Goal: Task Accomplishment & Management: Complete application form

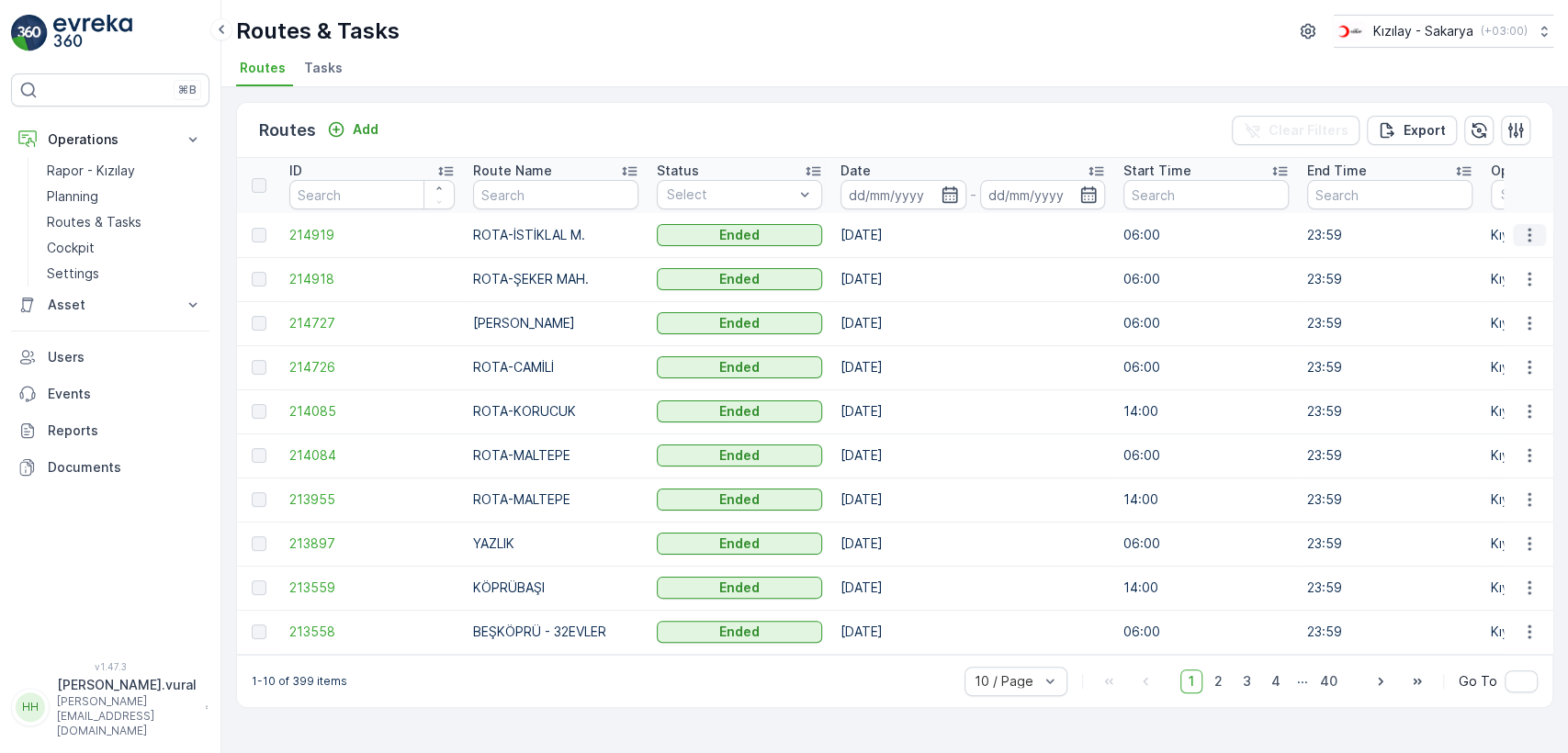
click at [1519, 244] on button "button" at bounding box center [1529, 235] width 33 height 23
click at [1514, 264] on span "See More Details" at bounding box center [1486, 263] width 107 height 19
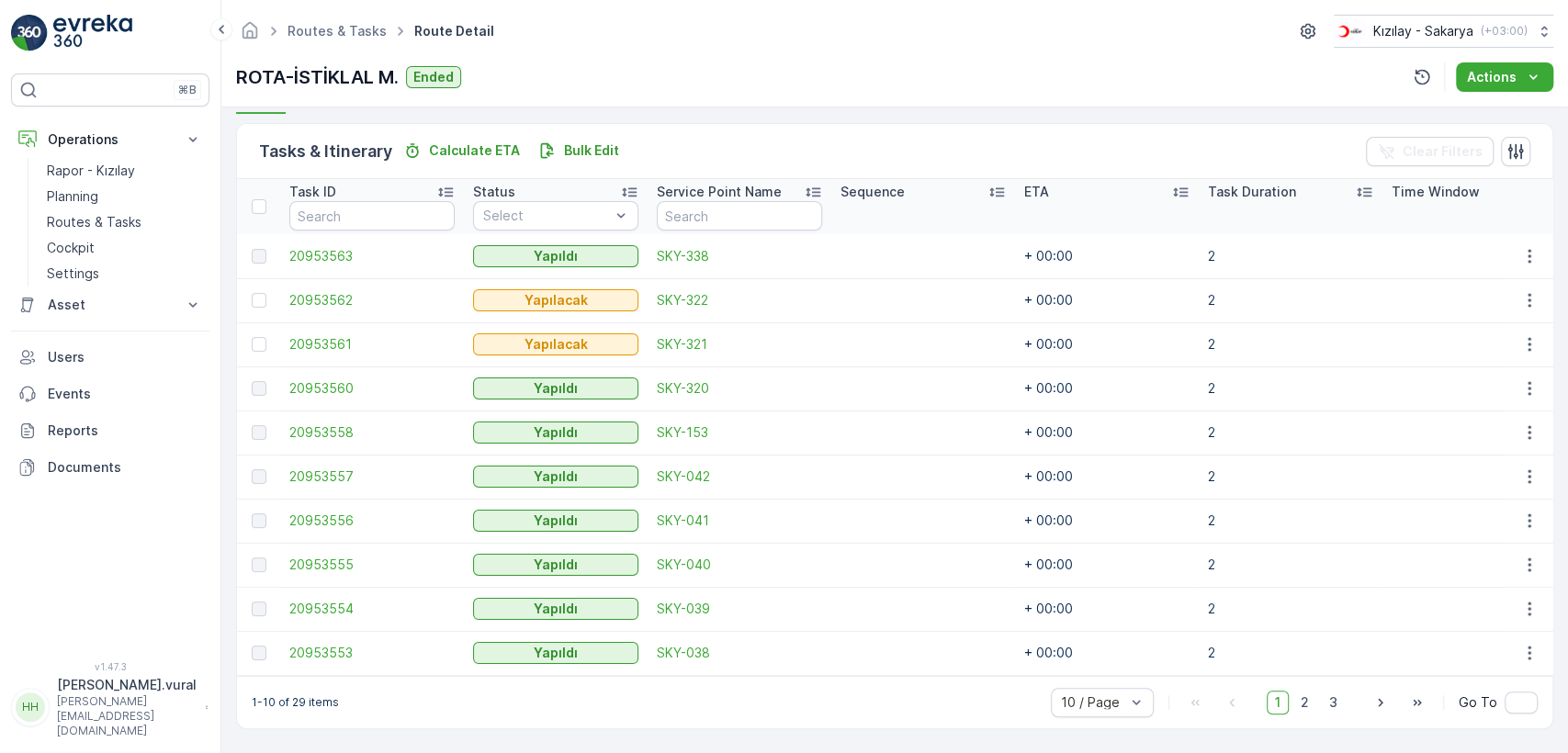
scroll to position [436, 0]
click at [1290, 701] on div "1 2 3" at bounding box center [1306, 702] width 79 height 23
click at [1301, 703] on span "2" at bounding box center [1304, 702] width 24 height 23
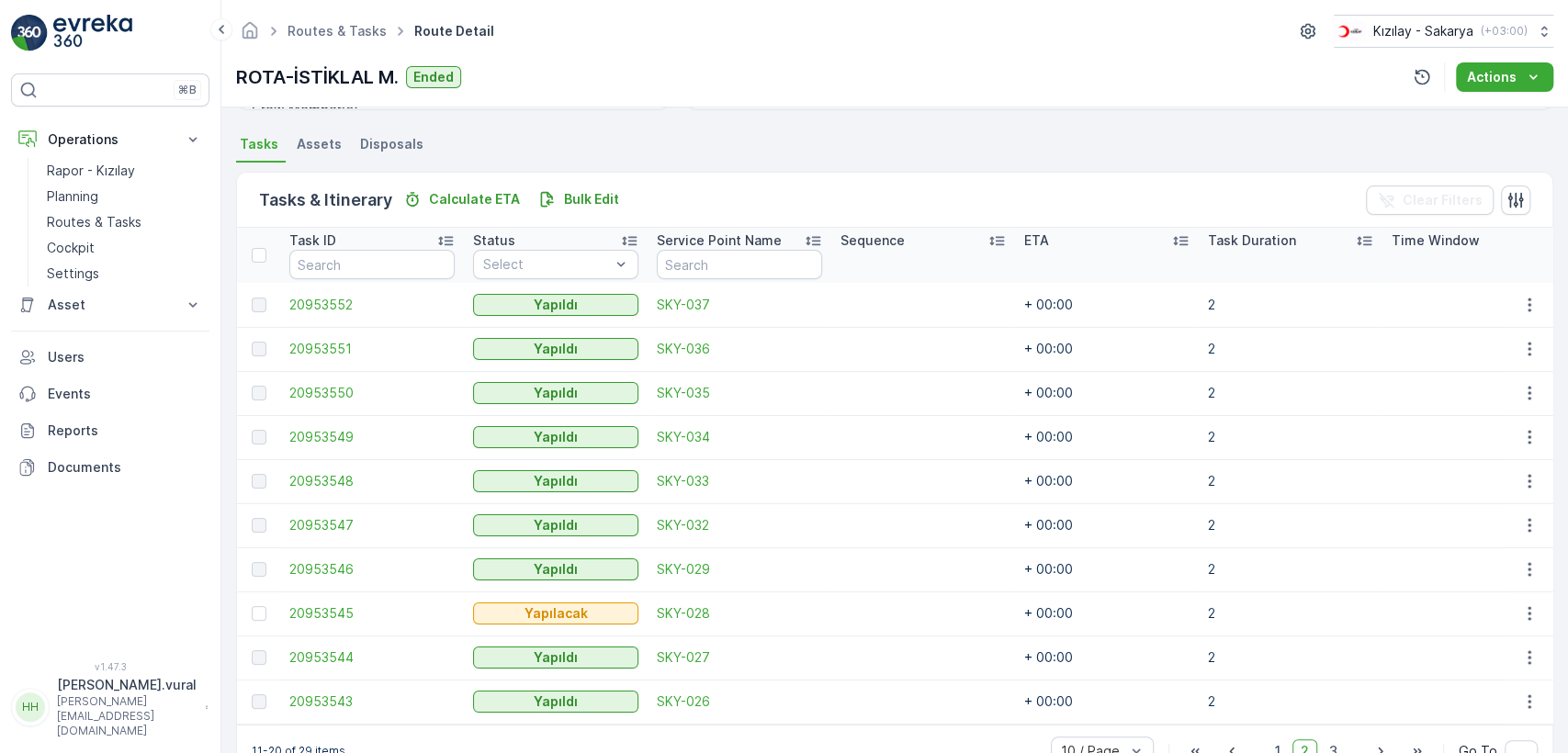
scroll to position [436, 0]
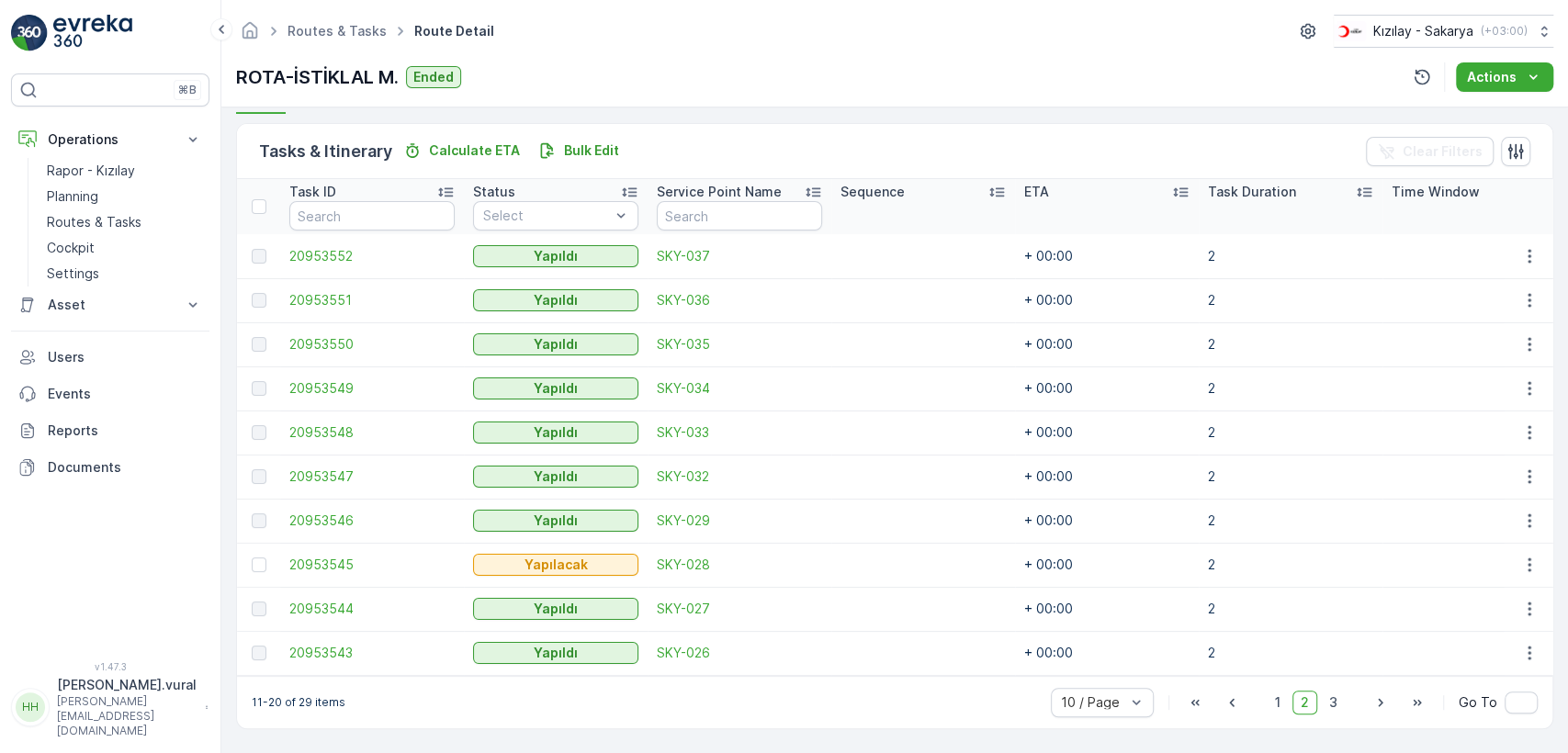
click at [1330, 715] on div "10 / Page 1 2 3 Go To" at bounding box center [1293, 702] width 487 height 29
click at [1328, 700] on span "3" at bounding box center [1333, 702] width 24 height 23
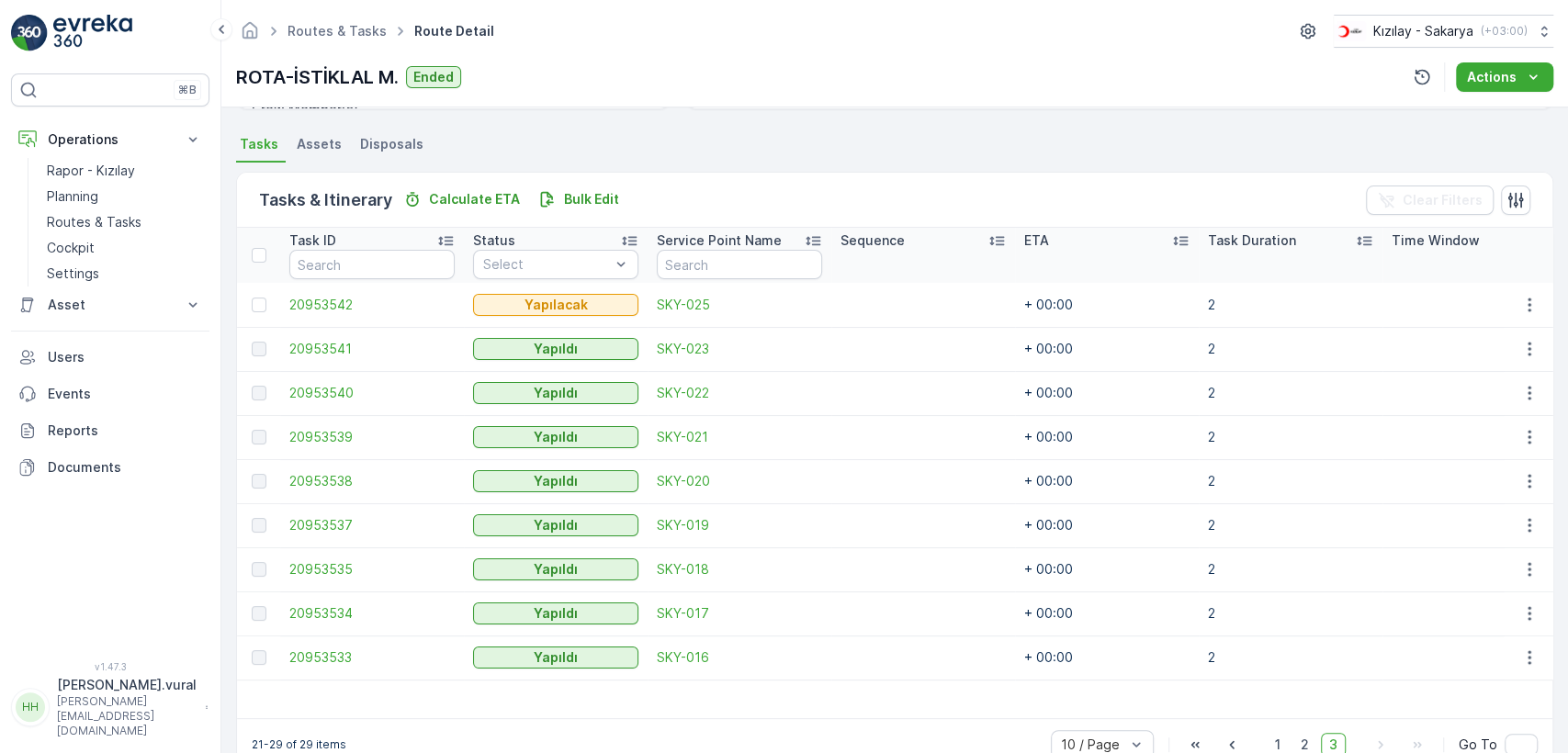
scroll to position [430, 0]
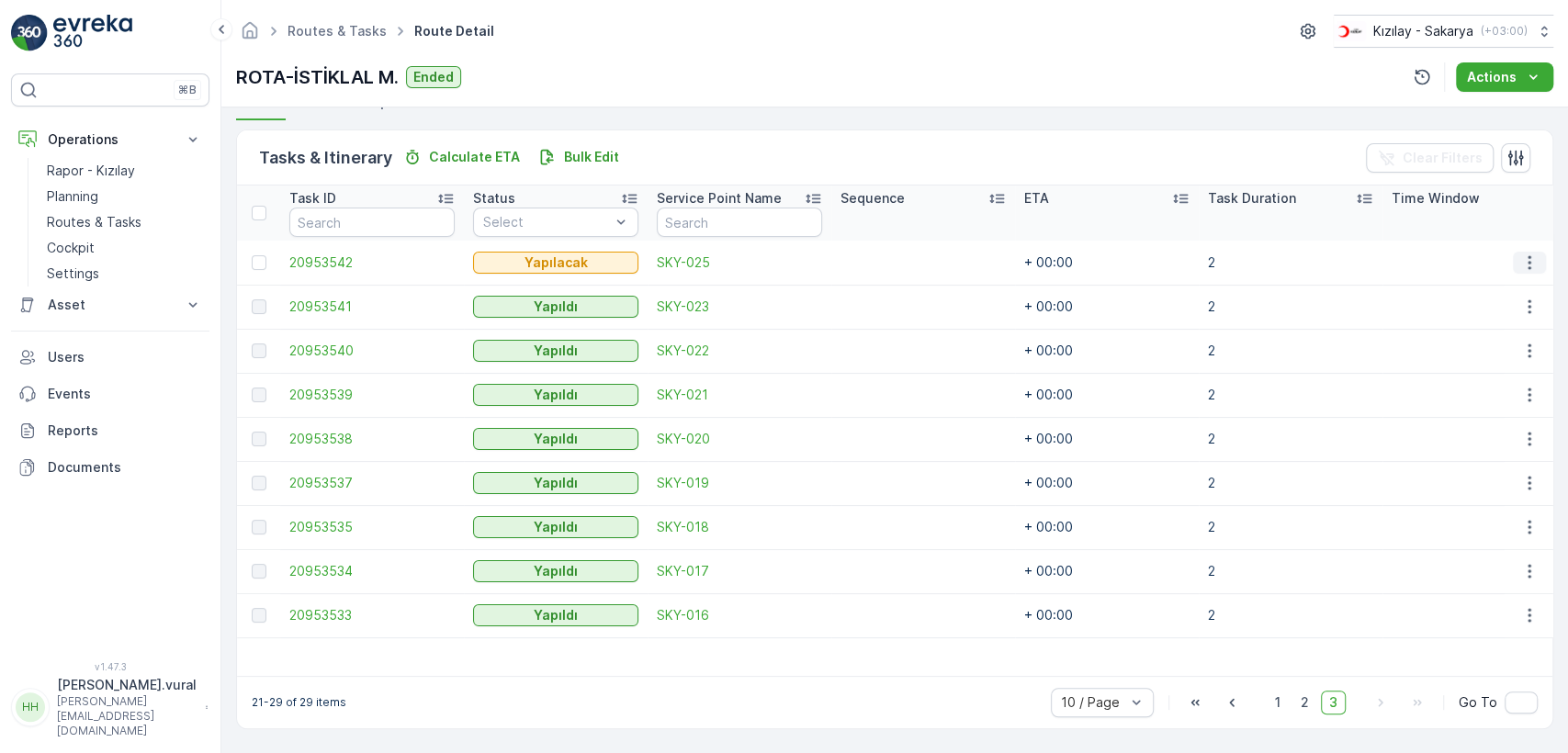
click at [1527, 253] on icon "button" at bounding box center [1530, 263] width 19 height 19
click at [1459, 401] on div "Delete" at bounding box center [1500, 392] width 139 height 25
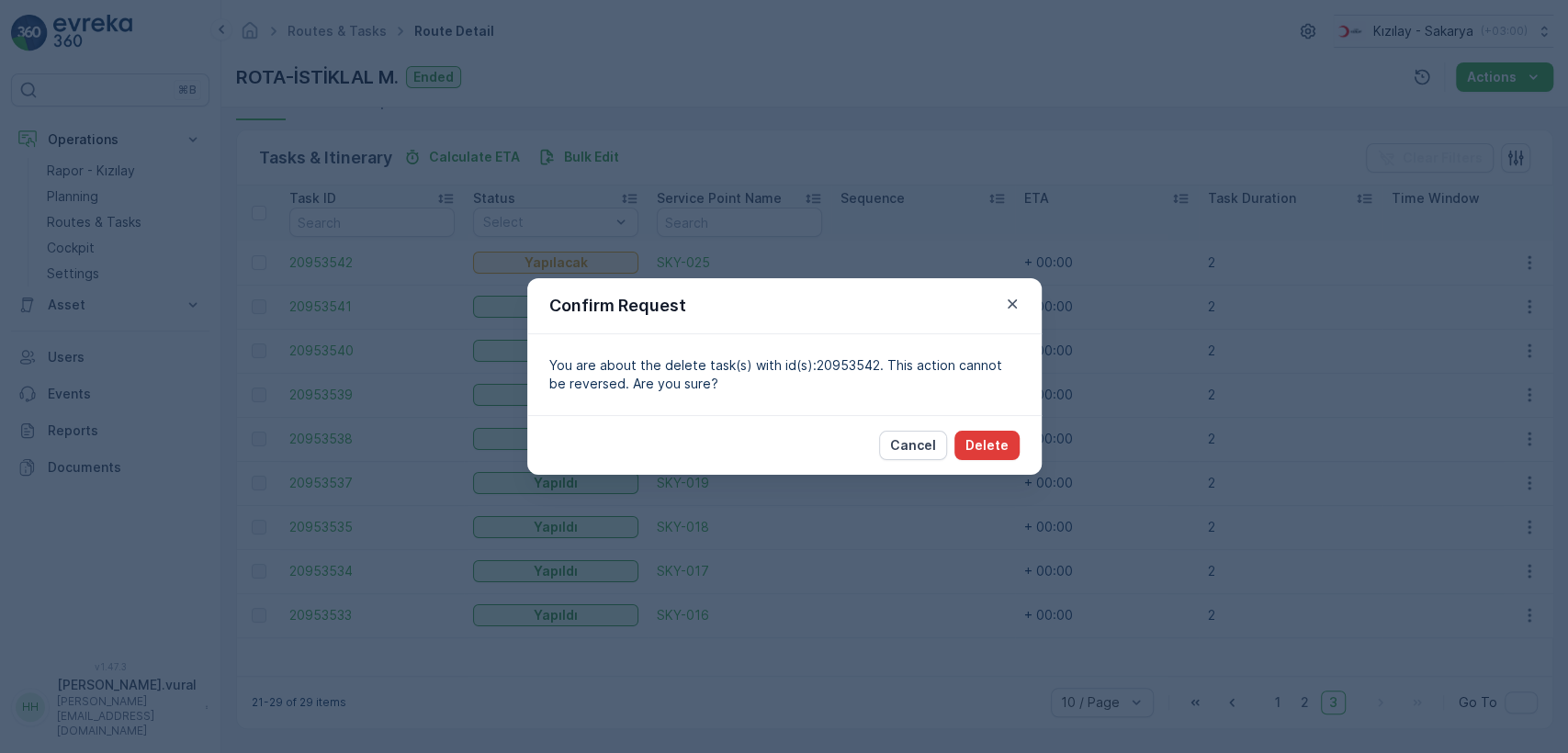
click at [965, 441] on button "Delete" at bounding box center [988, 444] width 66 height 29
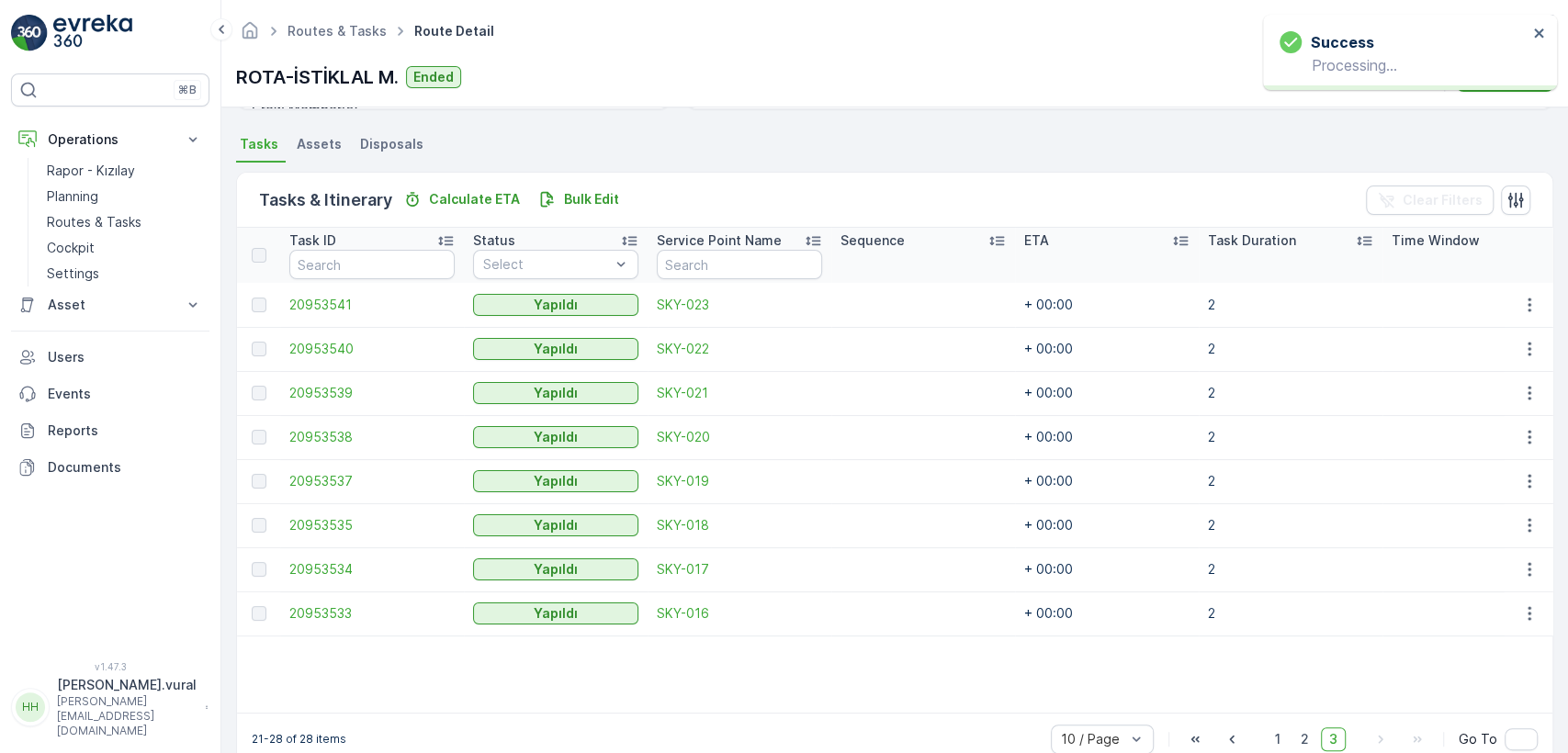
scroll to position [425, 0]
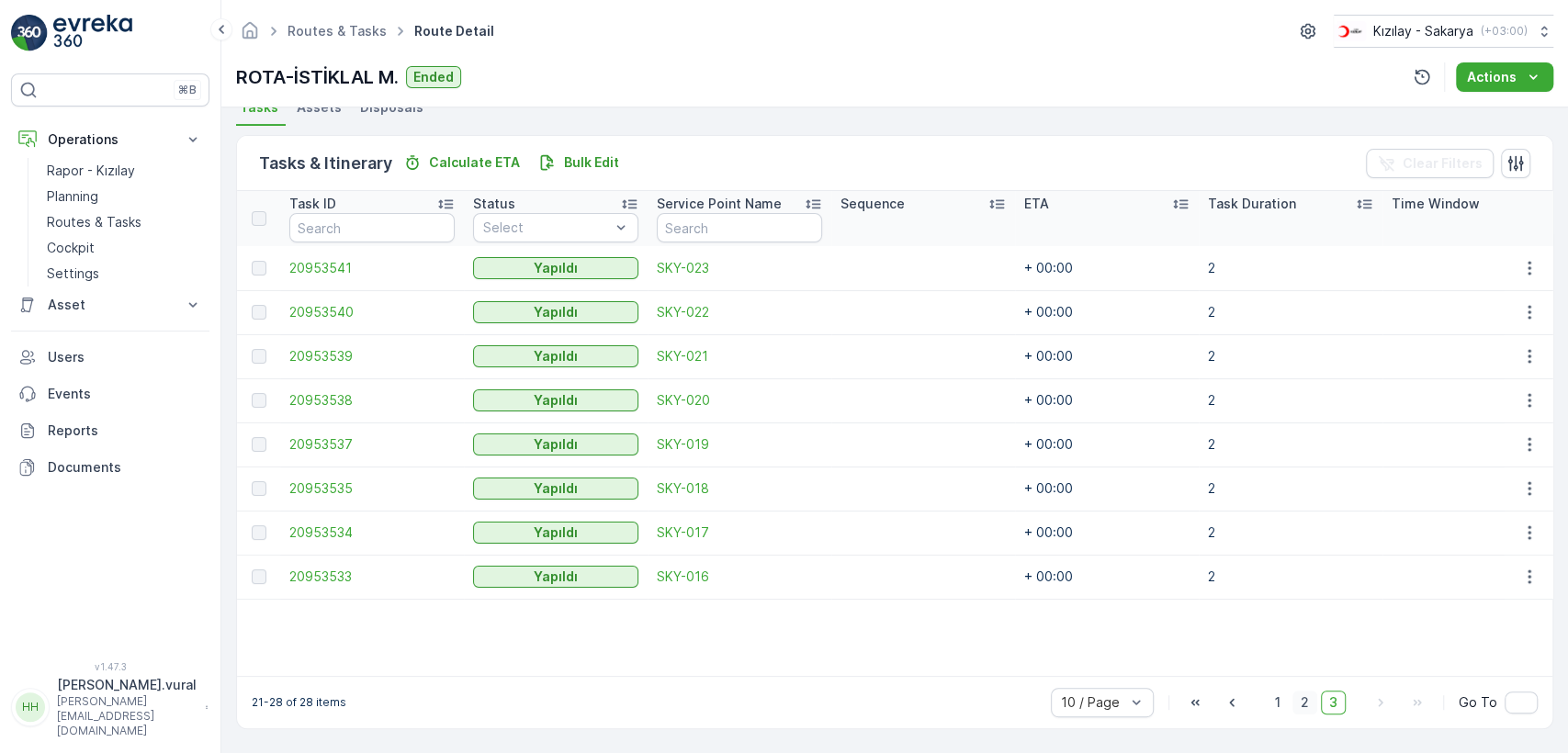
click at [1309, 693] on span "2" at bounding box center [1304, 702] width 24 height 23
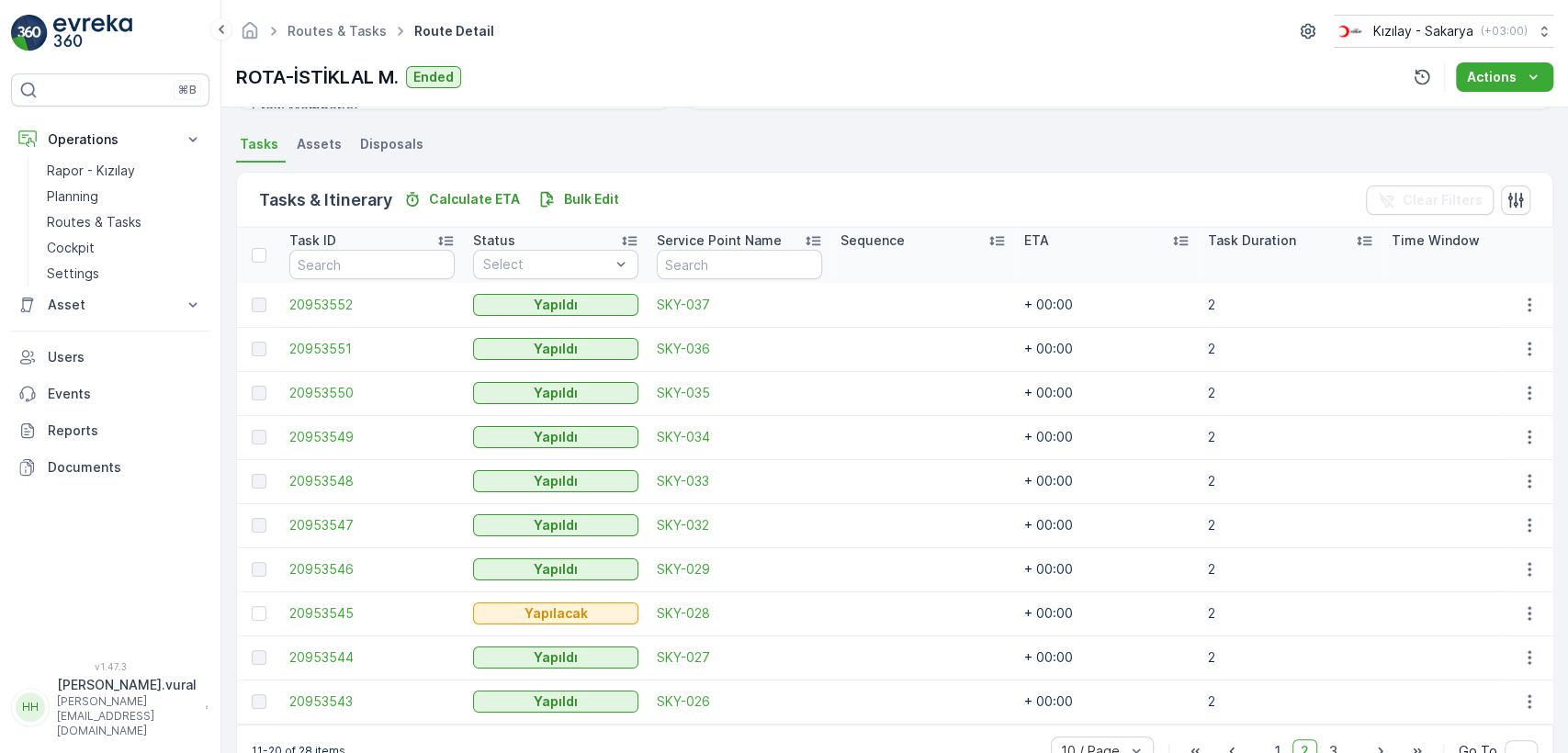
scroll to position [430, 0]
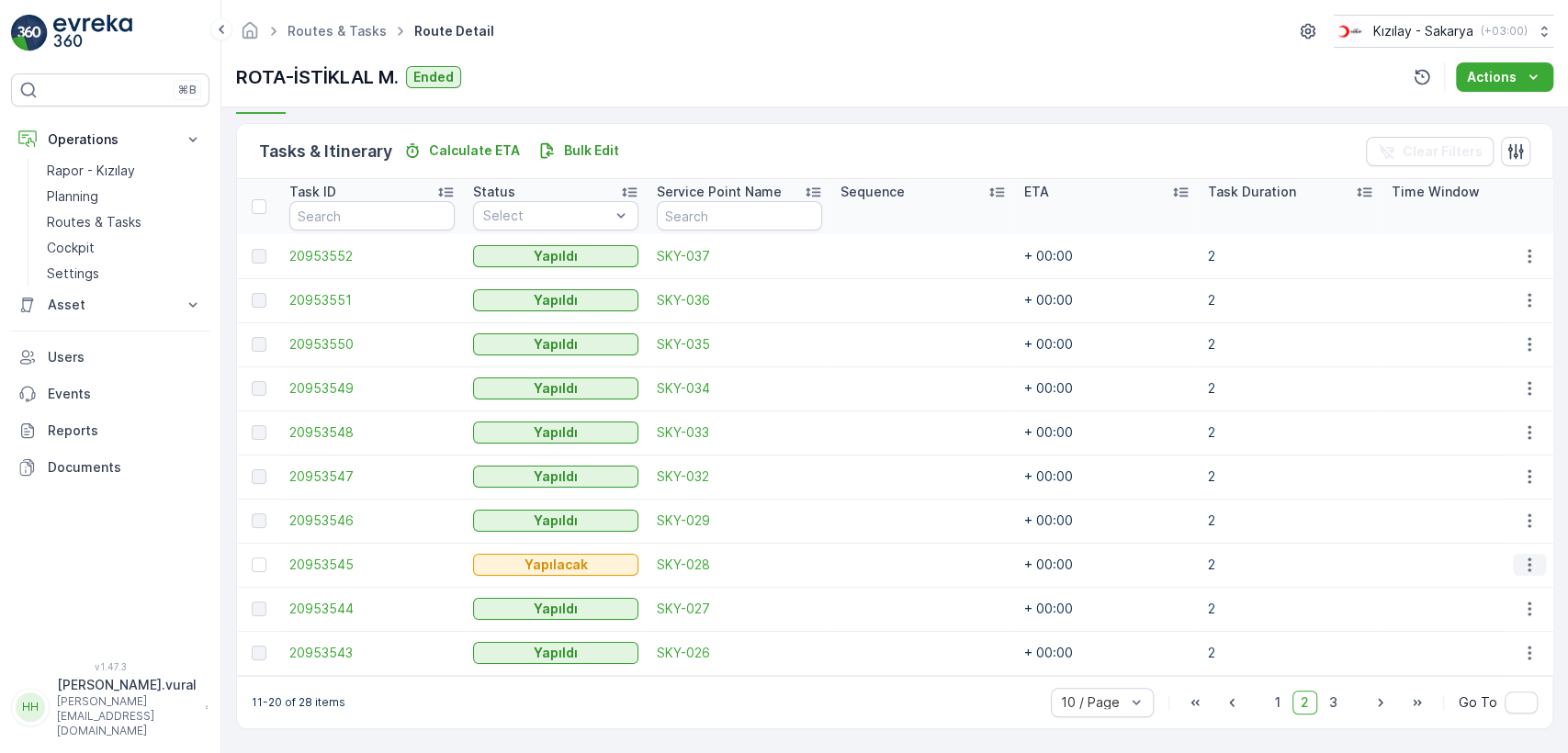
click at [1520, 560] on icon "button" at bounding box center [1530, 565] width 19 height 19
click at [1469, 695] on span "Delete" at bounding box center [1458, 701] width 42 height 19
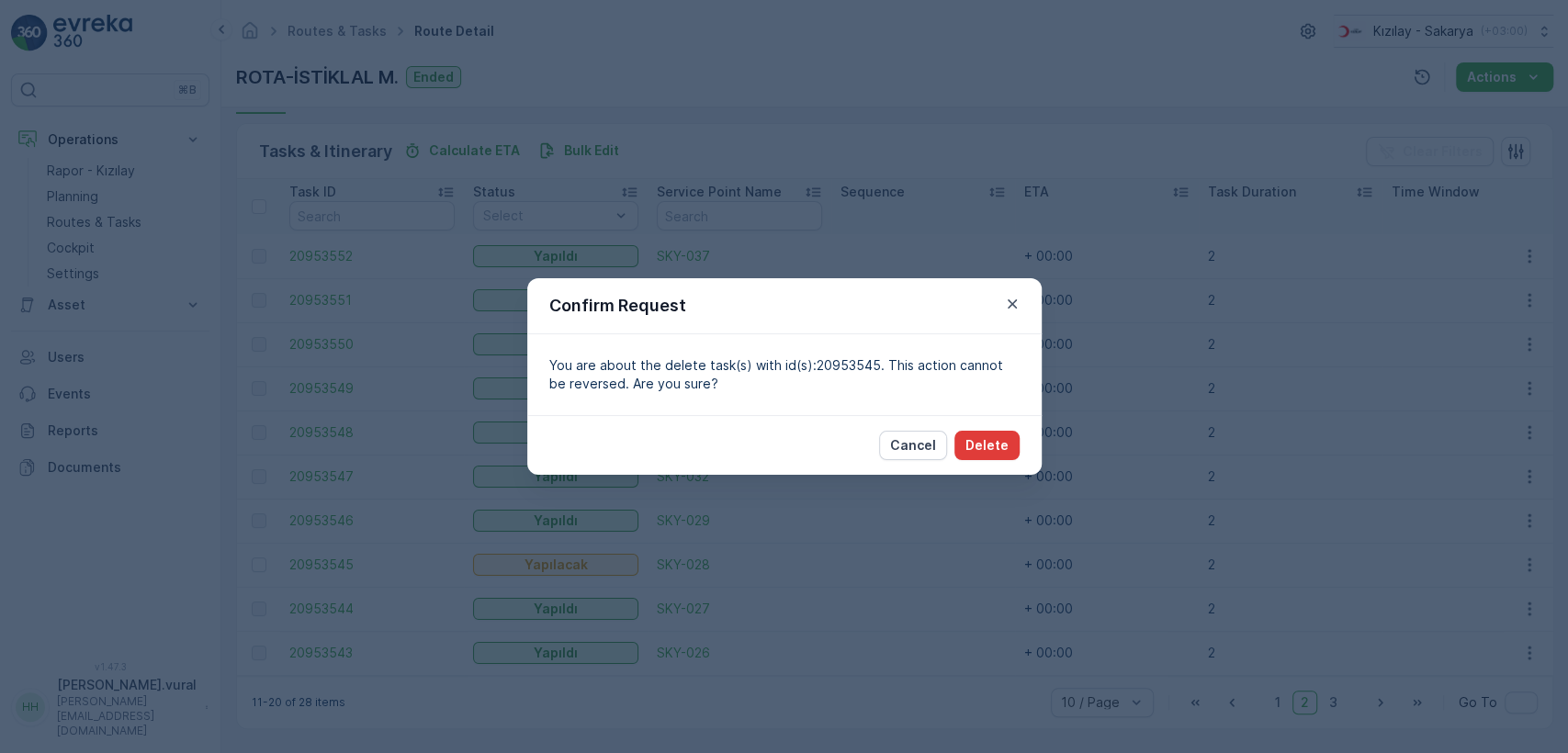
click at [973, 446] on p "Delete" at bounding box center [987, 445] width 43 height 19
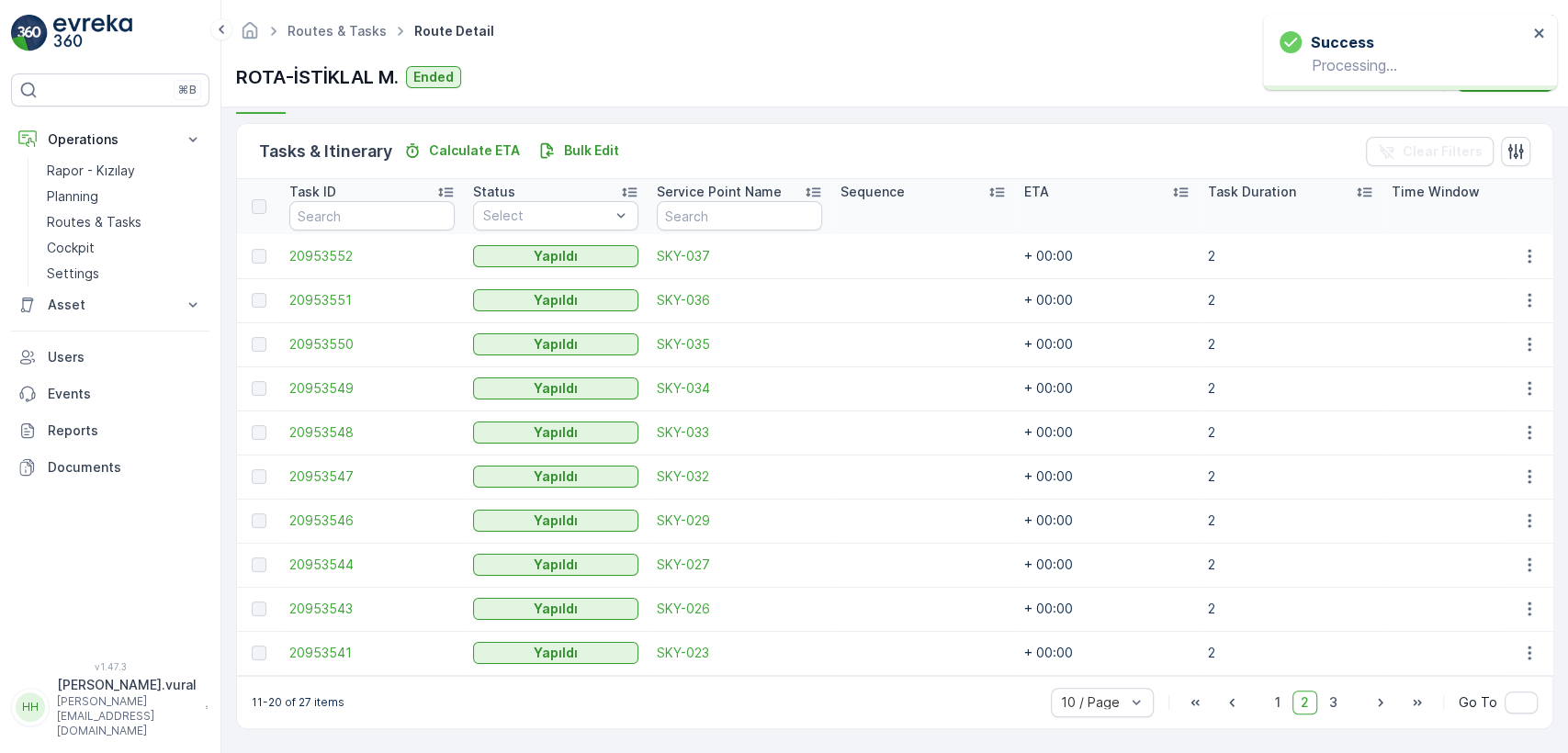
click at [1290, 706] on div "1 2 3" at bounding box center [1306, 702] width 79 height 23
click at [1279, 712] on span "1" at bounding box center [1278, 702] width 23 height 23
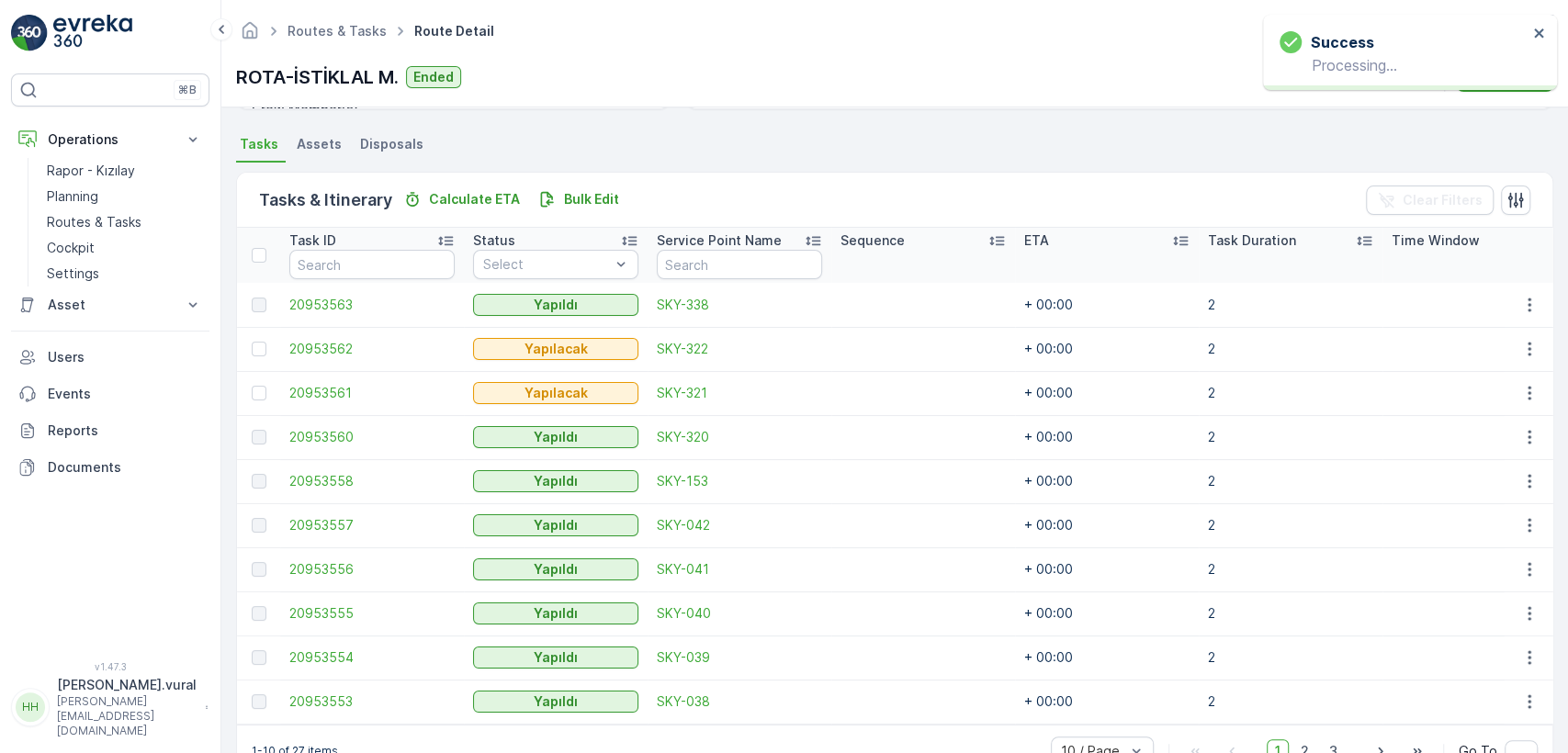
scroll to position [430, 0]
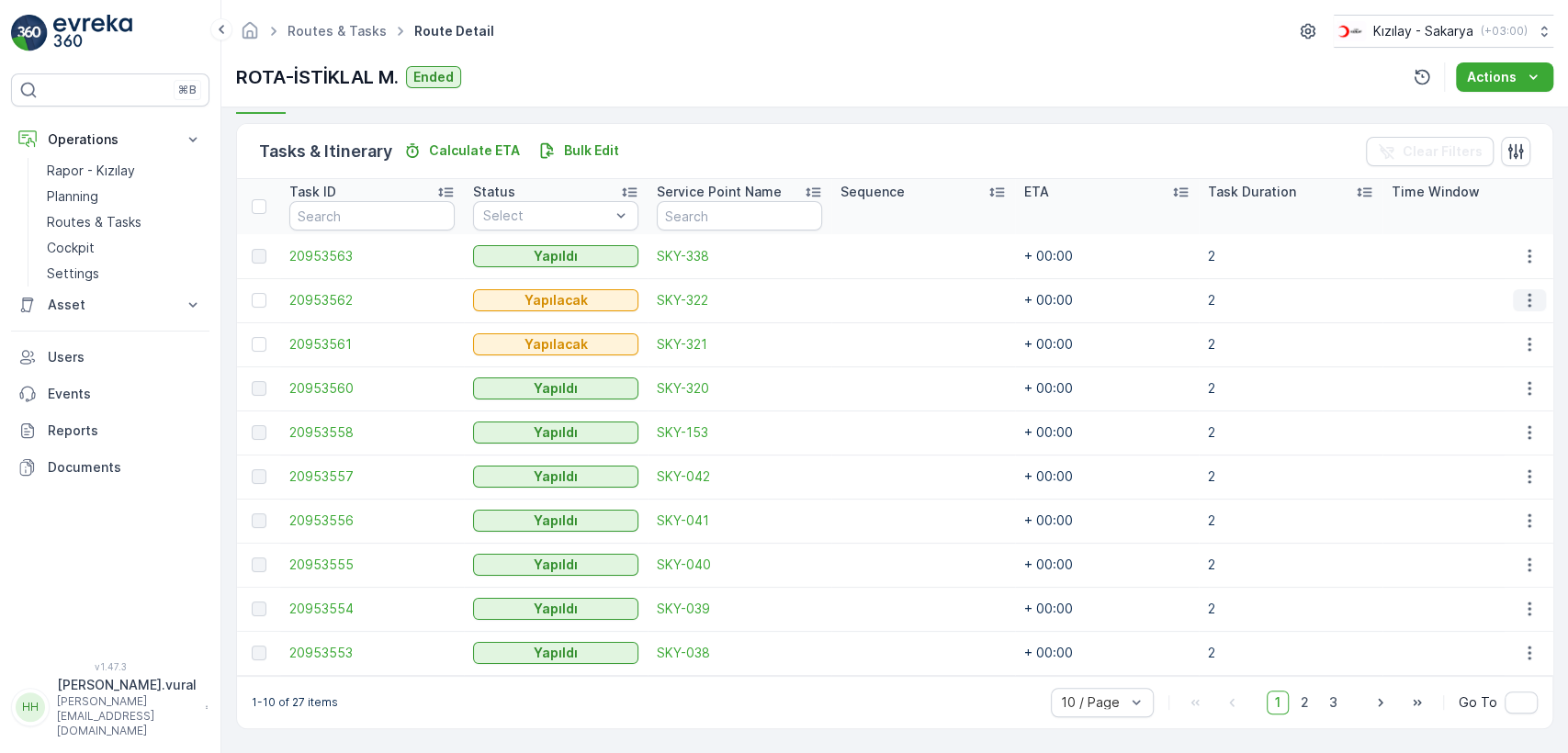
click at [1521, 296] on icon "button" at bounding box center [1530, 300] width 19 height 19
click at [1431, 439] on div "Delete" at bounding box center [1500, 436] width 139 height 25
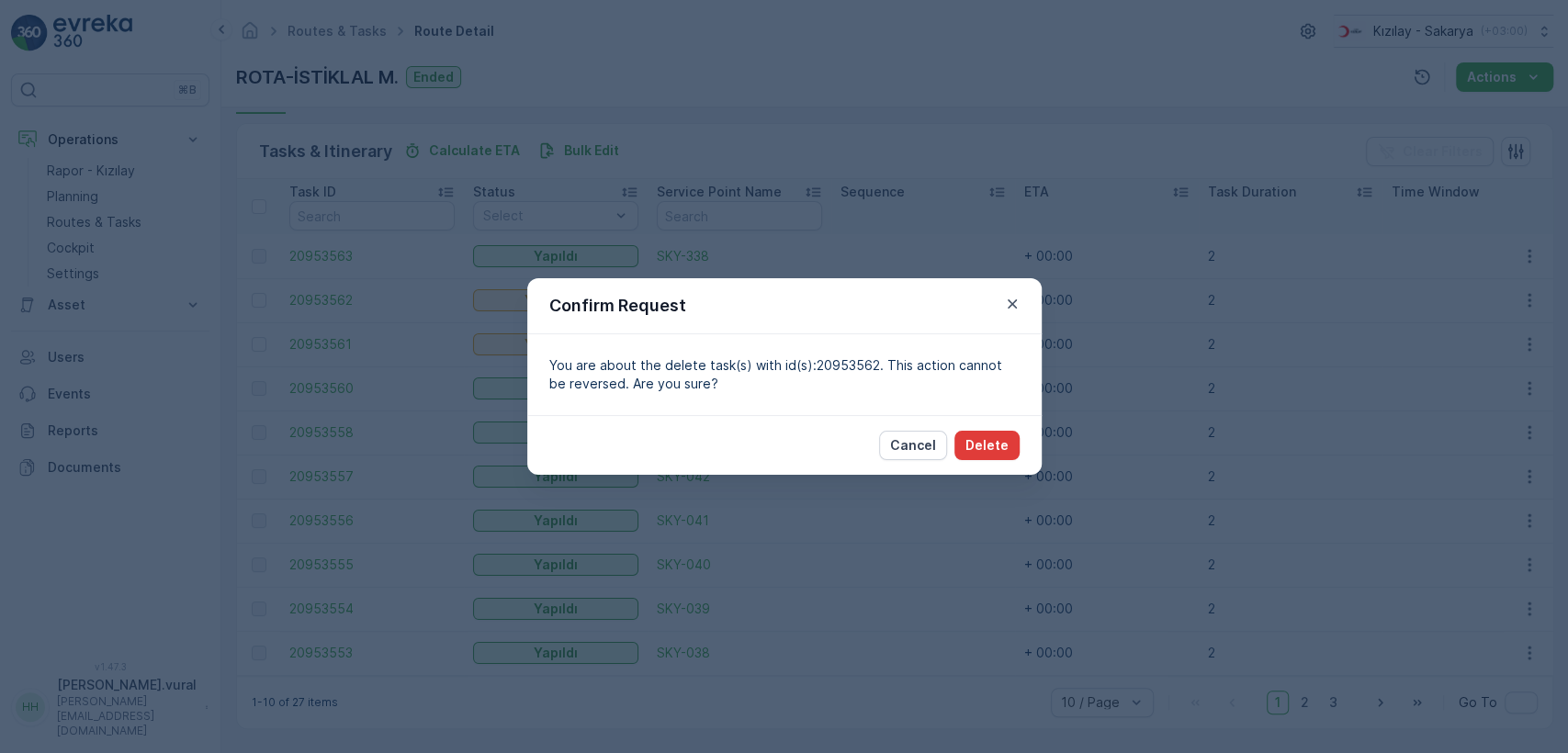
click at [969, 434] on button "Delete" at bounding box center [988, 444] width 66 height 29
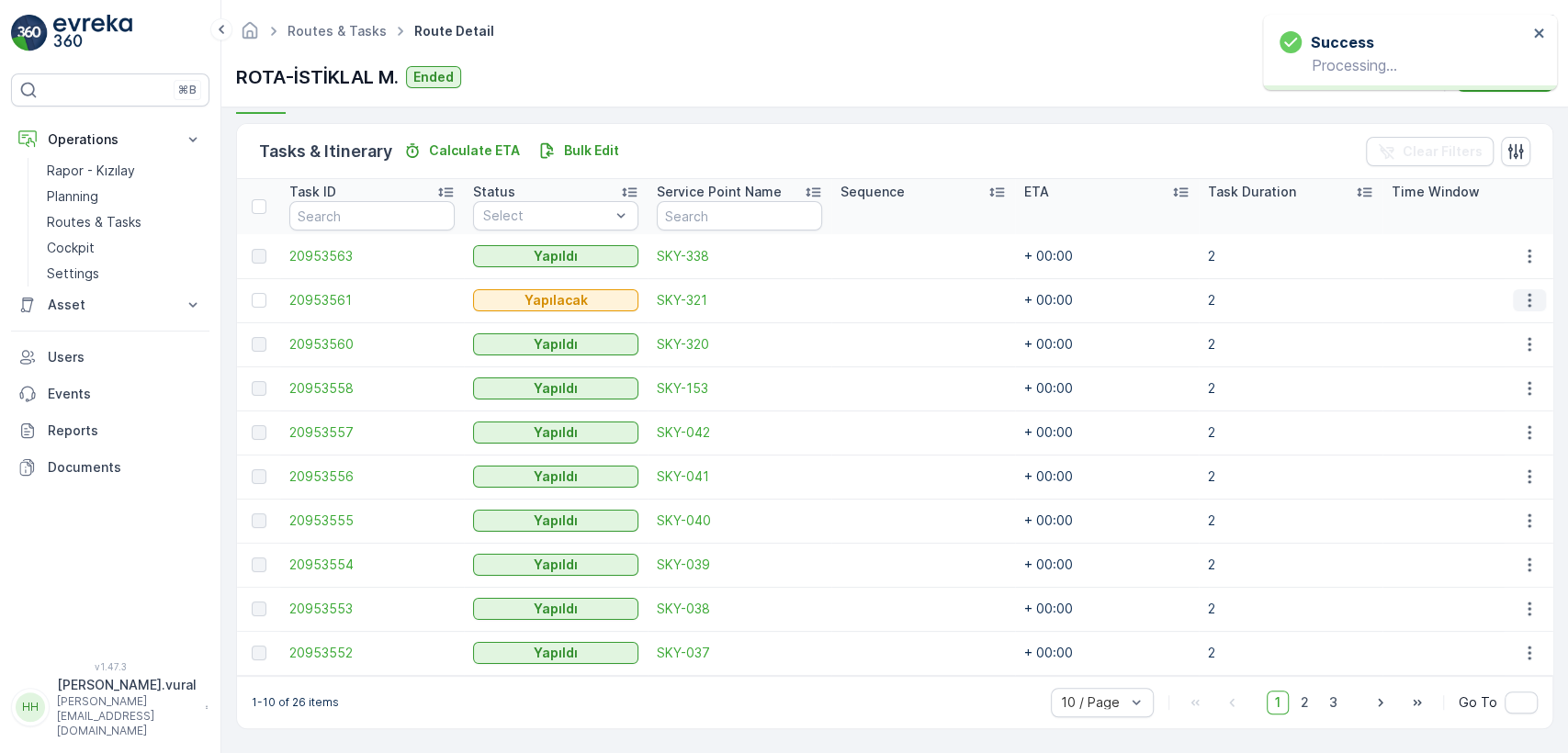
click at [1513, 295] on button "button" at bounding box center [1529, 301] width 33 height 23
click at [1456, 428] on span "Delete" at bounding box center [1458, 436] width 42 height 19
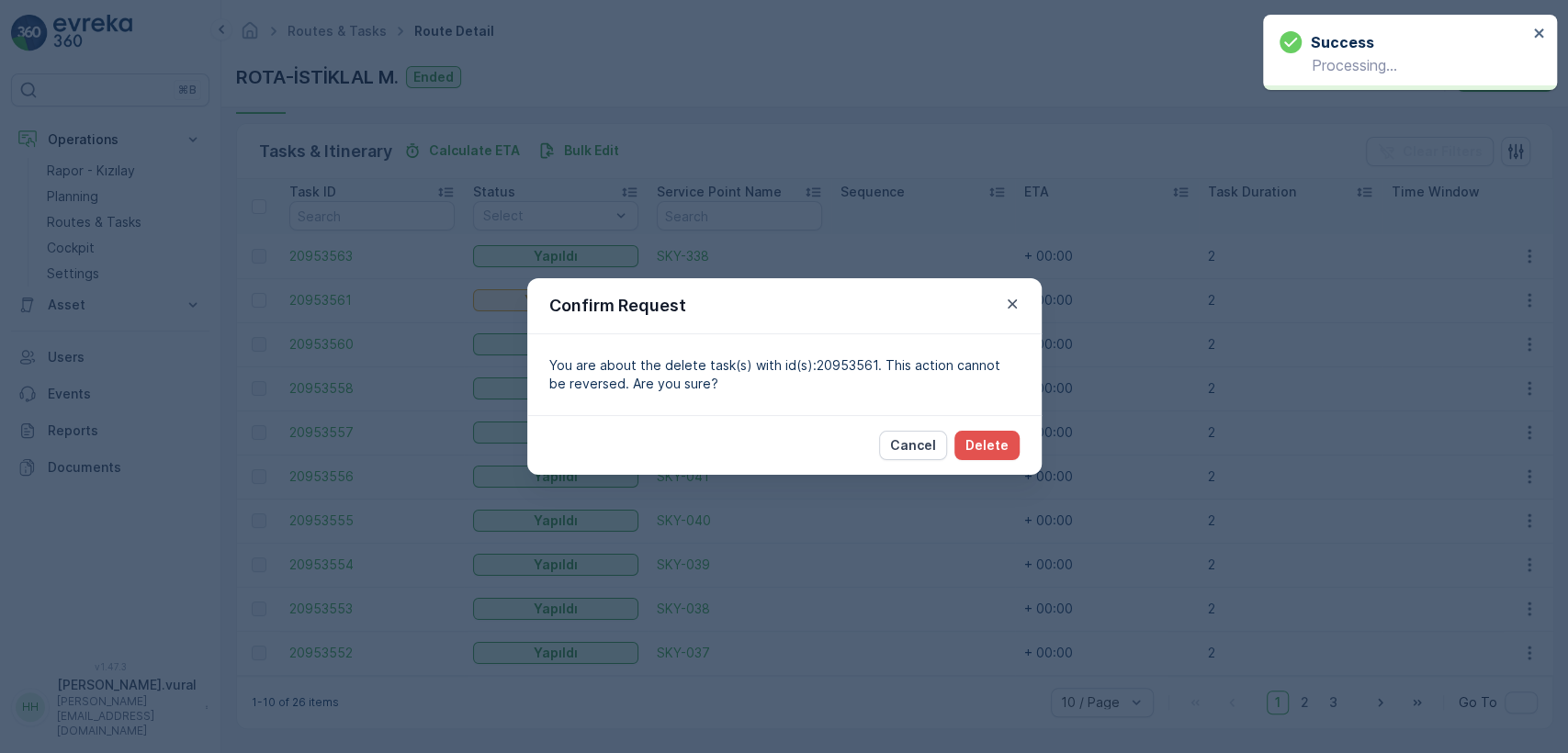
click at [1018, 450] on div "Cancel Delete" at bounding box center [784, 445] width 514 height 60
click at [1016, 451] on button "Delete" at bounding box center [988, 444] width 66 height 29
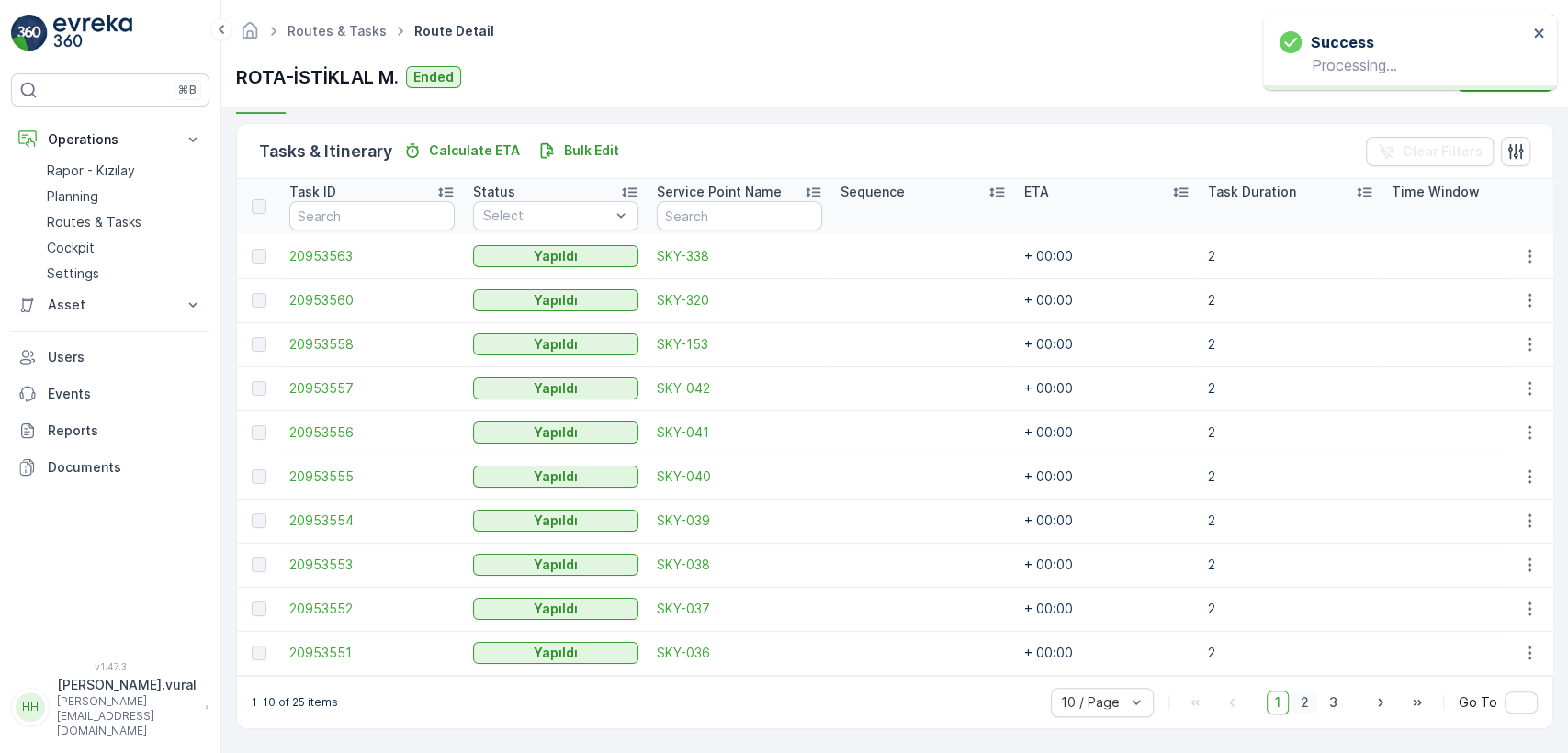
click at [1302, 706] on span "2" at bounding box center [1304, 702] width 24 height 23
click at [1332, 709] on span "3" at bounding box center [1333, 702] width 24 height 23
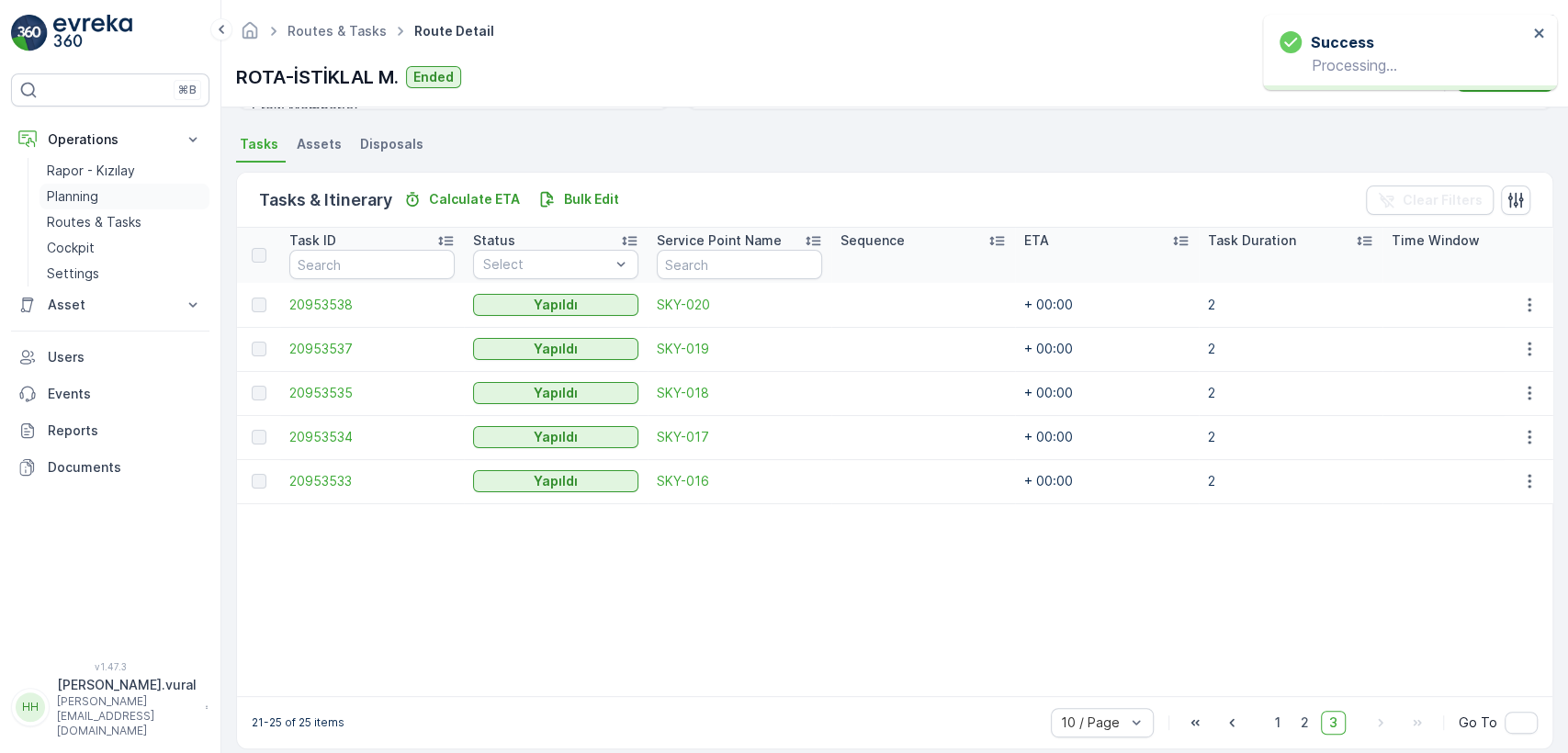
scroll to position [409, 0]
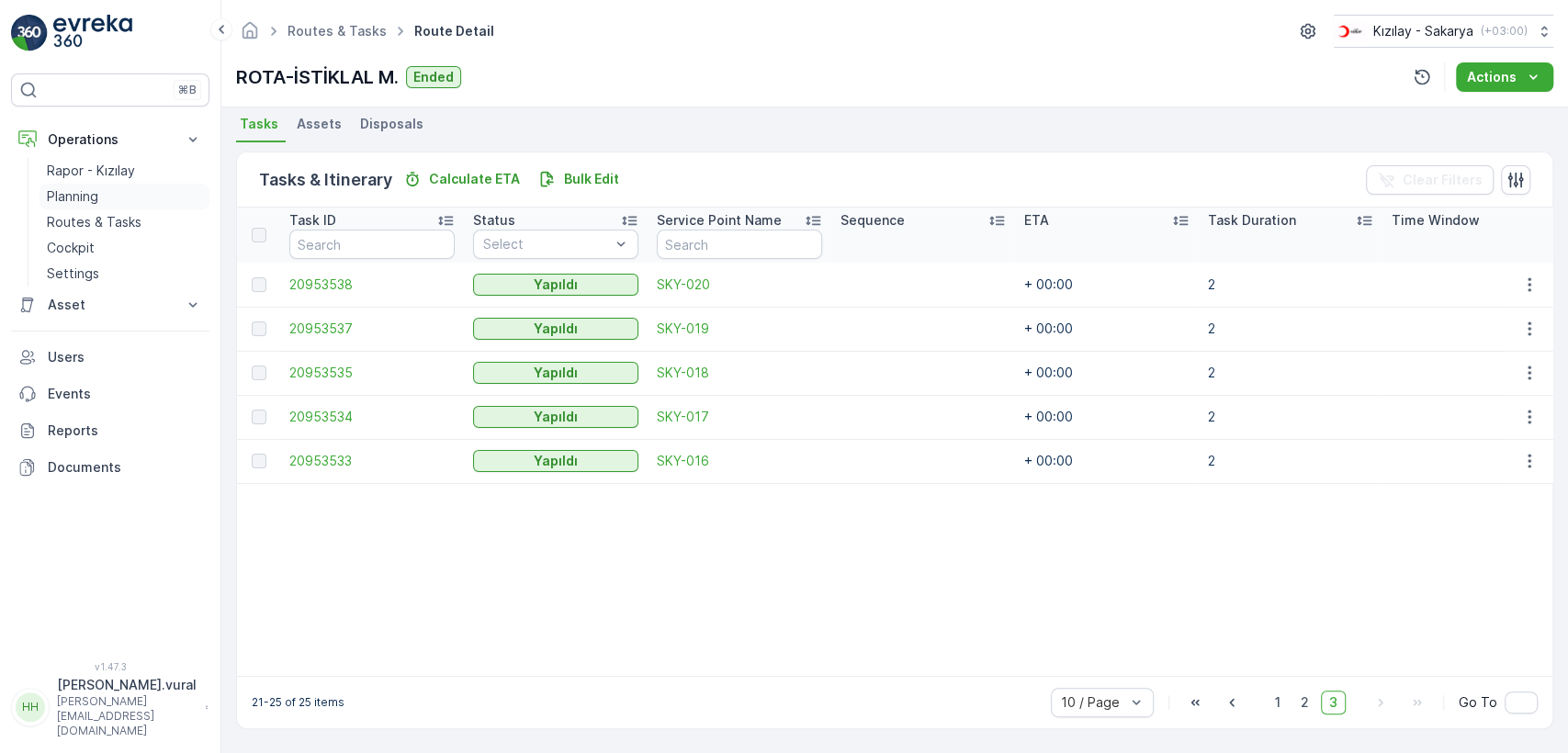
click at [44, 203] on link "Planning" at bounding box center [124, 196] width 170 height 25
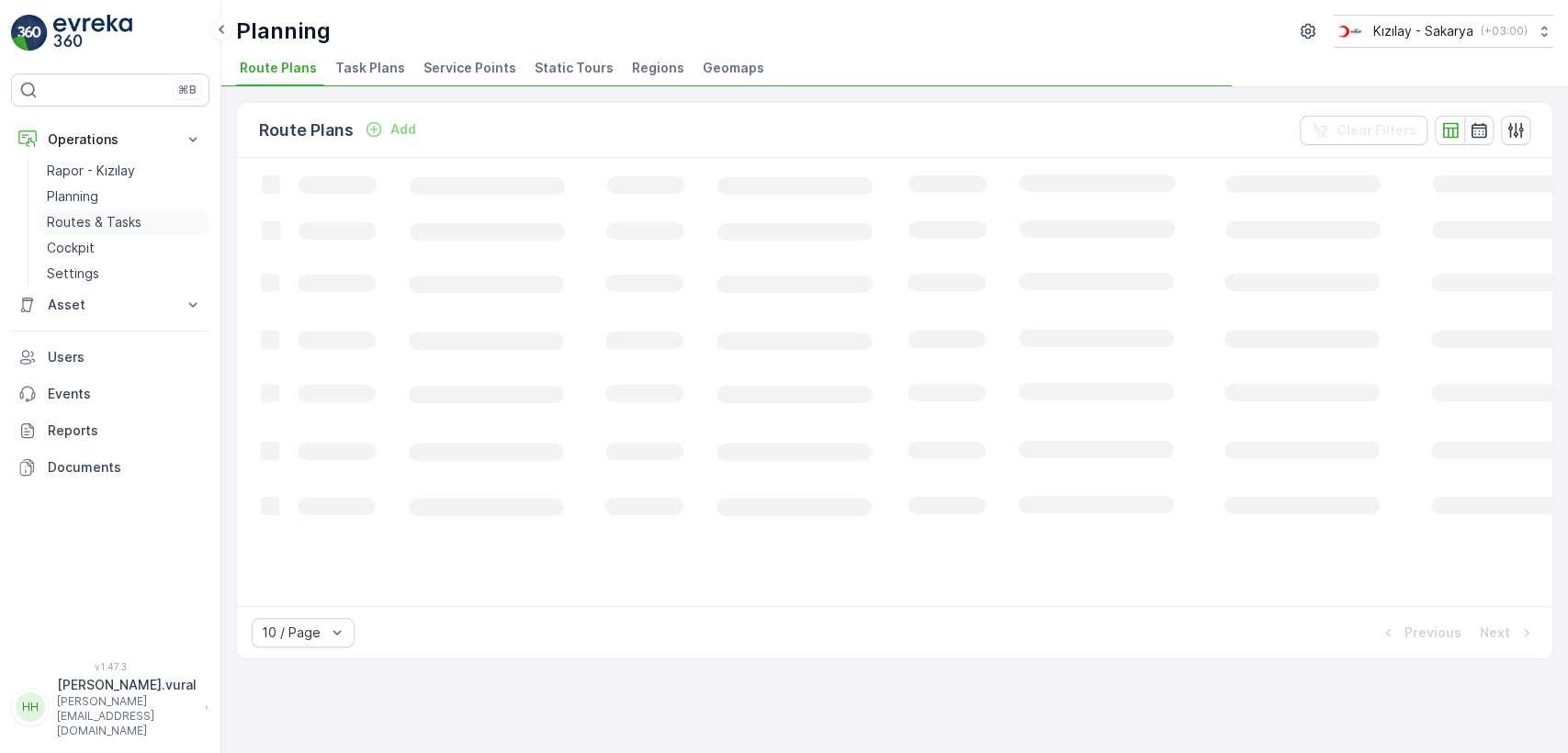
click at [63, 221] on p "Routes & Tasks" at bounding box center [94, 222] width 95 height 19
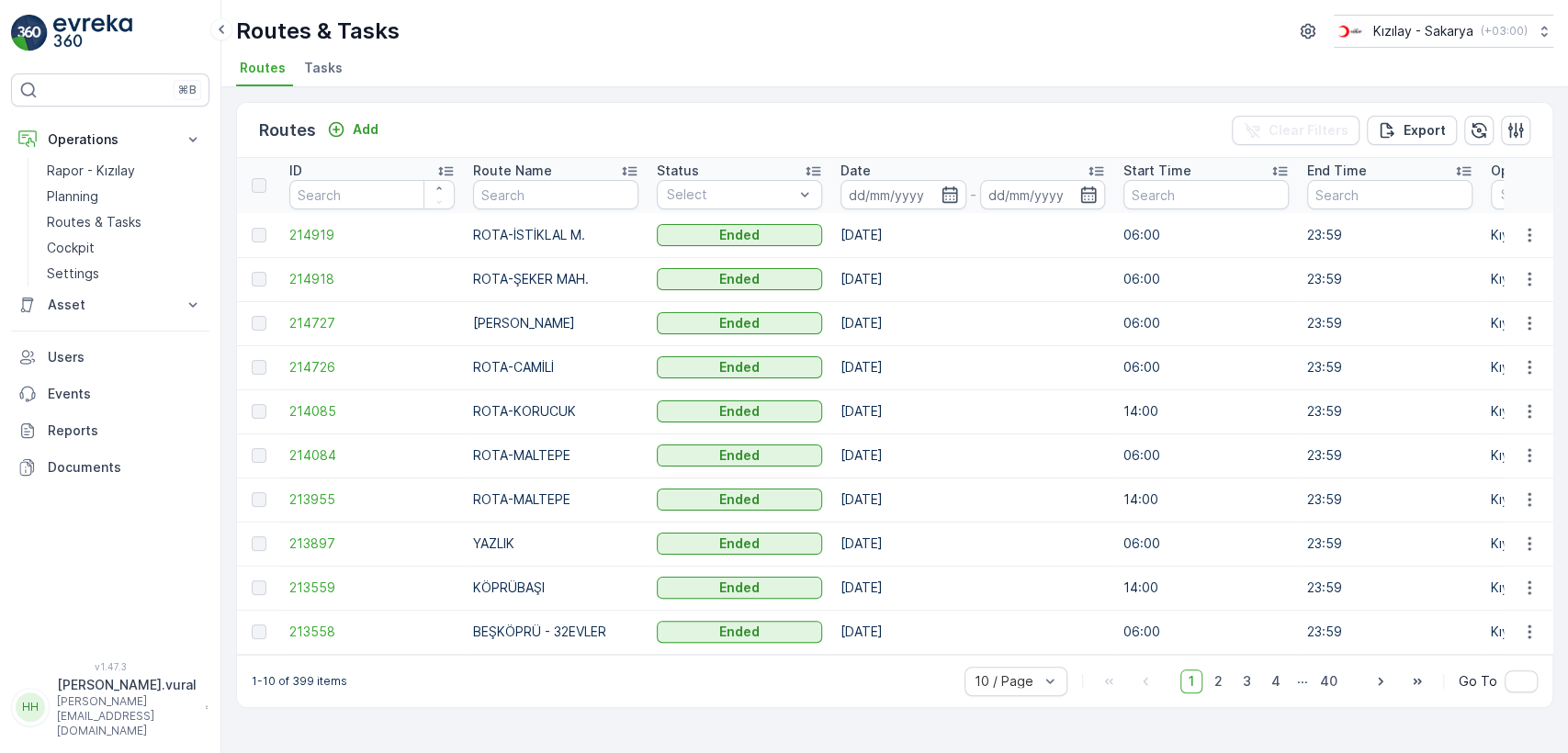
click at [387, 141] on div "Routes Add Clear Filters Export" at bounding box center [895, 130] width 1316 height 55
click at [342, 125] on icon "Add" at bounding box center [337, 129] width 19 height 19
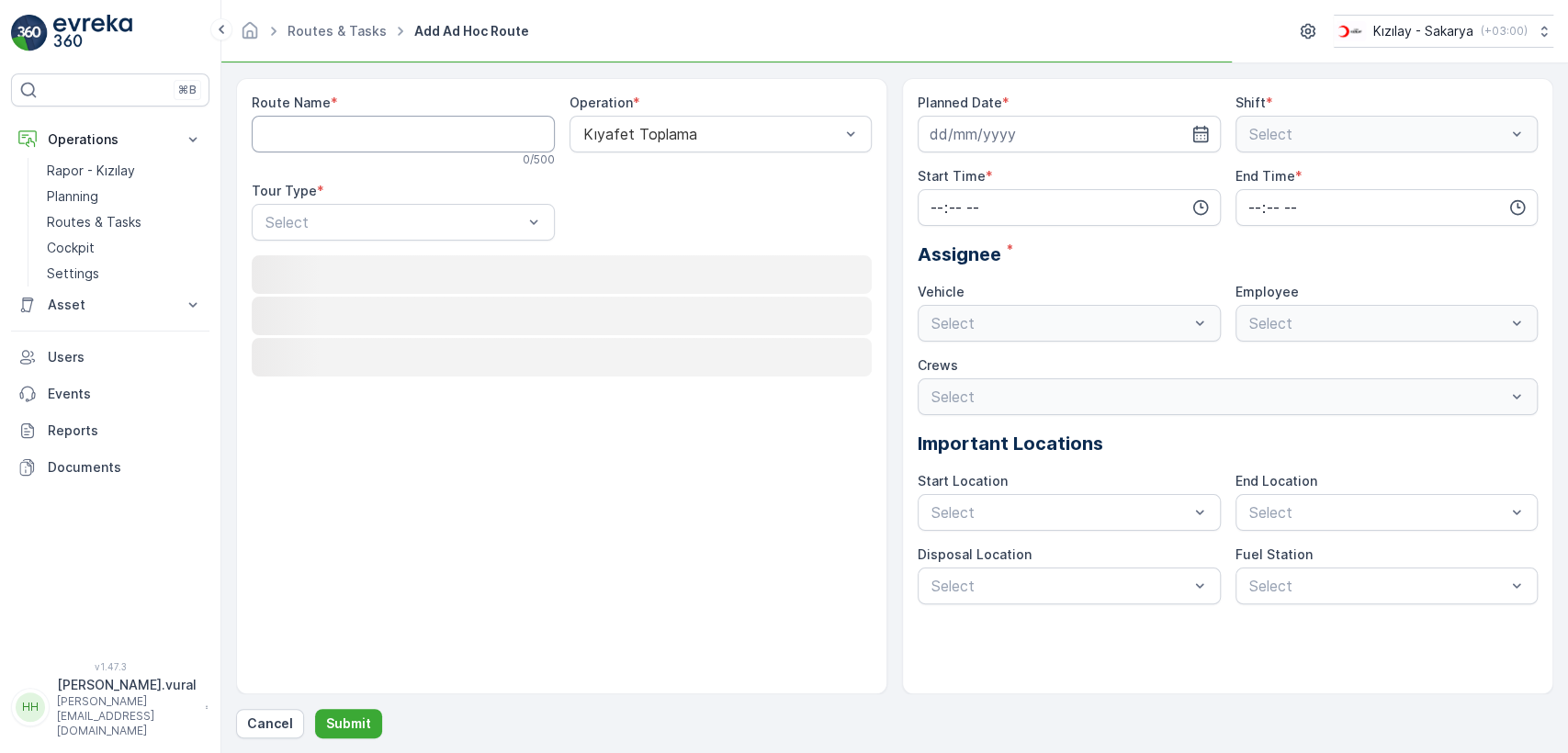
click at [363, 127] on Name "Route Name" at bounding box center [402, 133] width 303 height 37
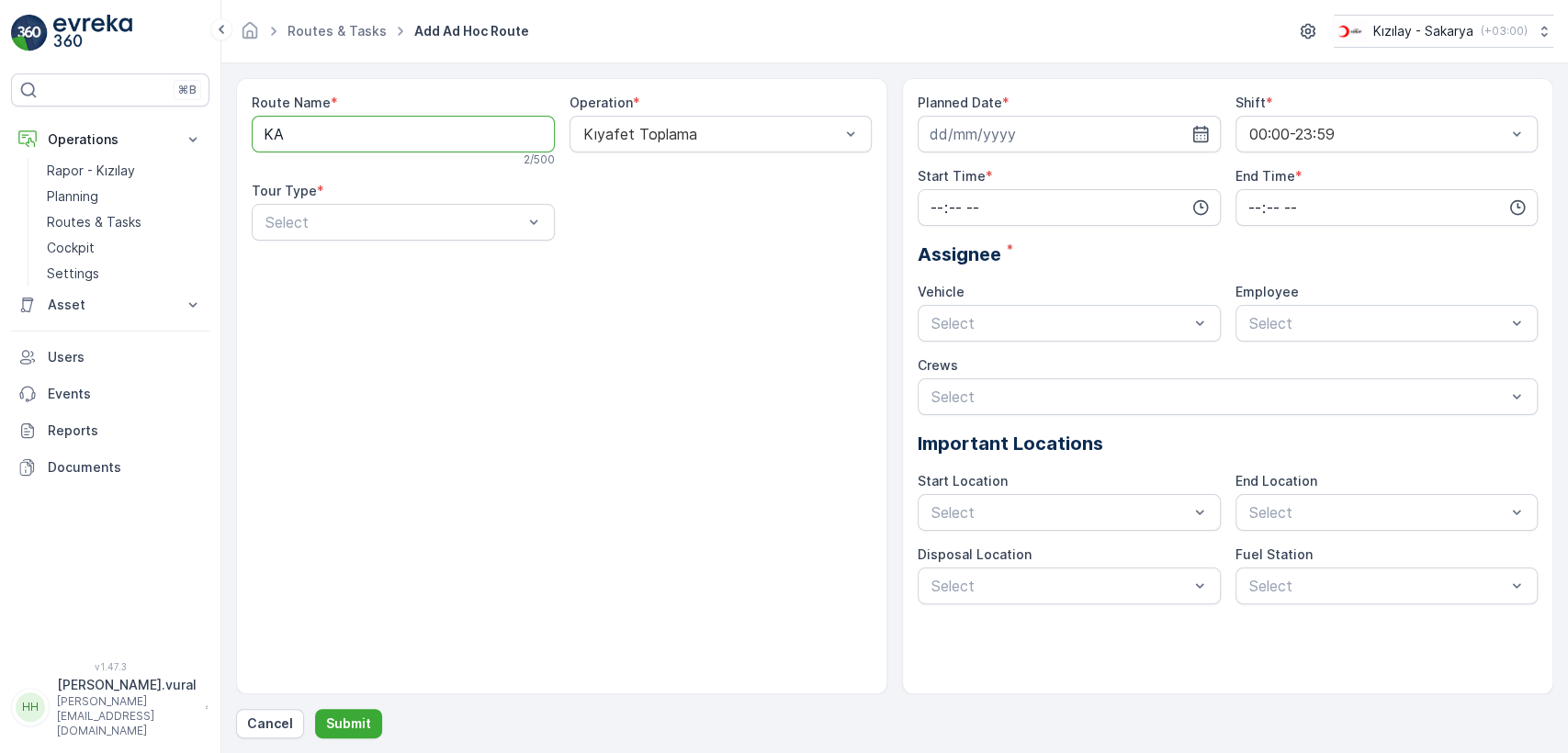
type Name "K"
type Name "ROTA-KAYMAKAMLIK"
click at [480, 218] on div at bounding box center [394, 222] width 261 height 17
drag, startPoint x: 480, startPoint y: 218, endPoint x: 413, endPoint y: 233, distance: 68.7
click at [413, 233] on div "Select" at bounding box center [402, 221] width 303 height 37
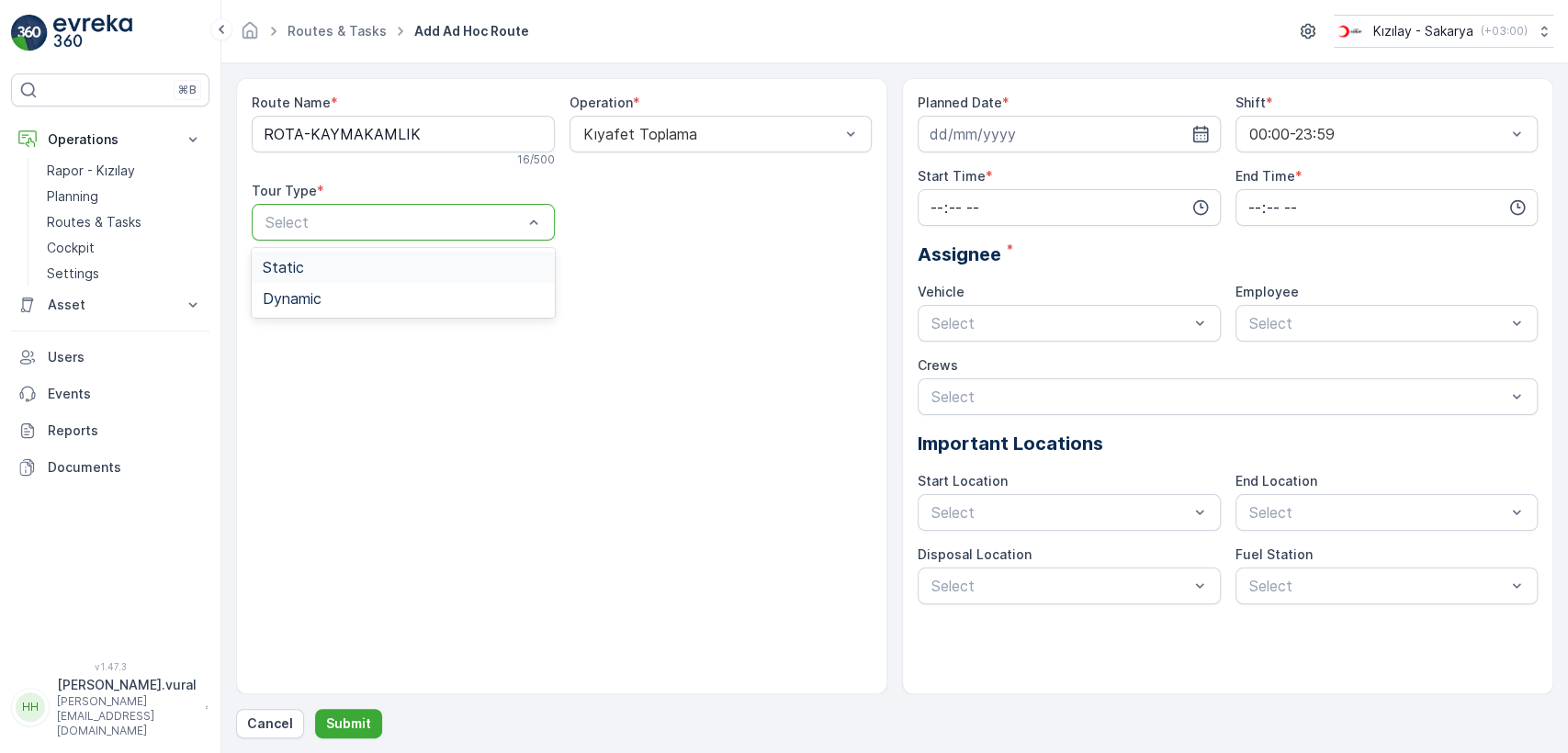
click at [386, 273] on div "Static" at bounding box center [403, 267] width 281 height 17
click at [691, 233] on div "Select" at bounding box center [720, 221] width 303 height 37
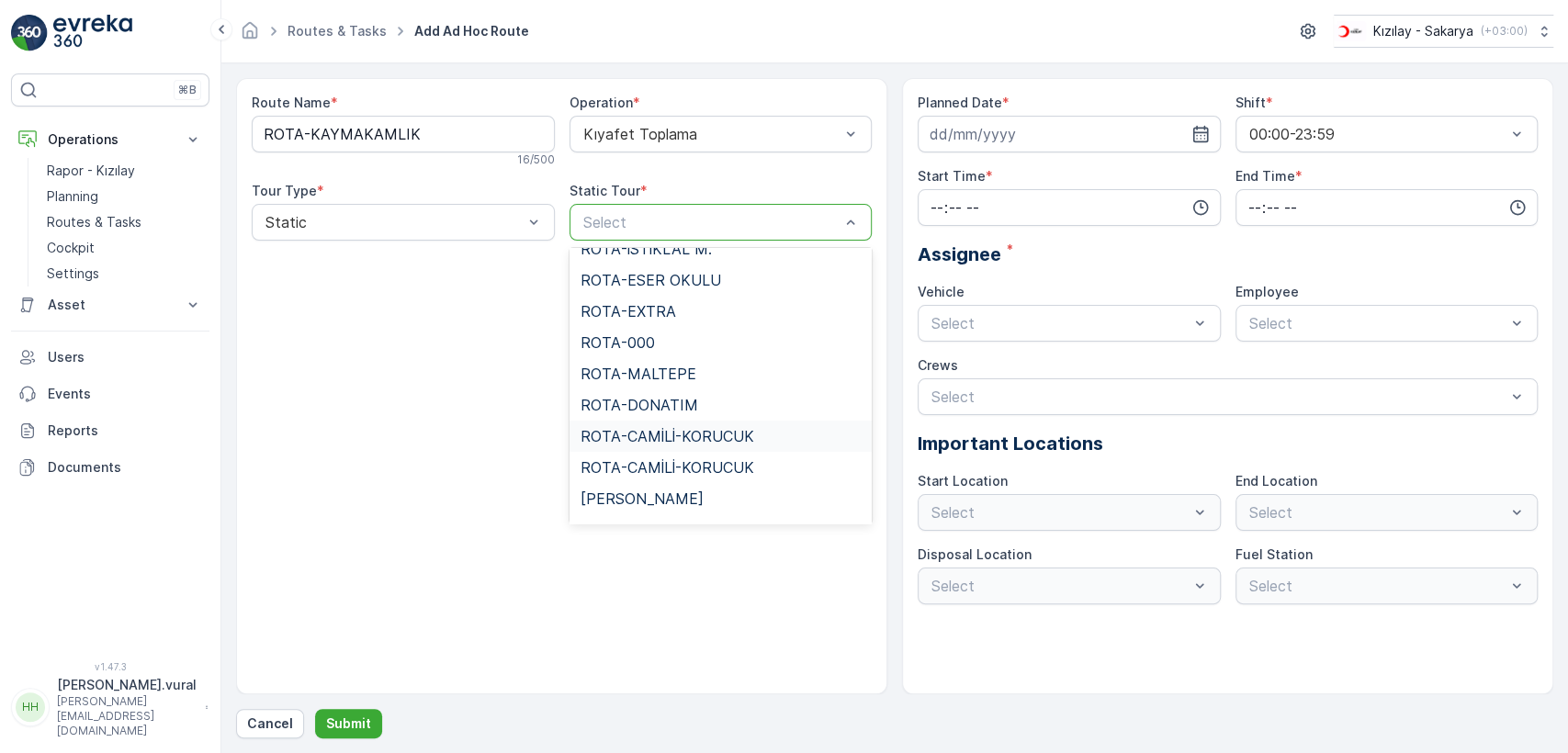
scroll to position [816, 0]
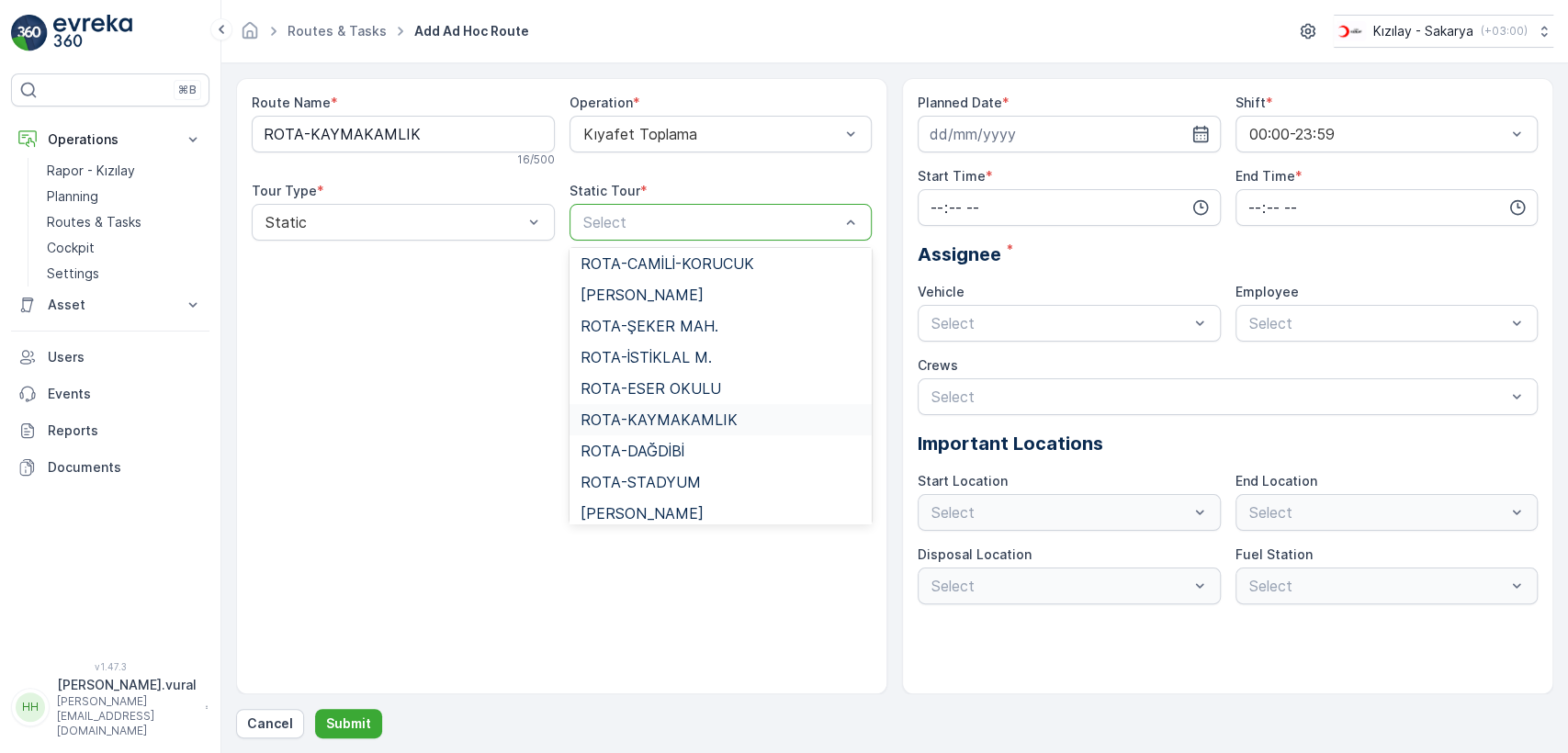
click at [667, 416] on span "ROTA-KAYMAKAMLIK" at bounding box center [658, 420] width 157 height 17
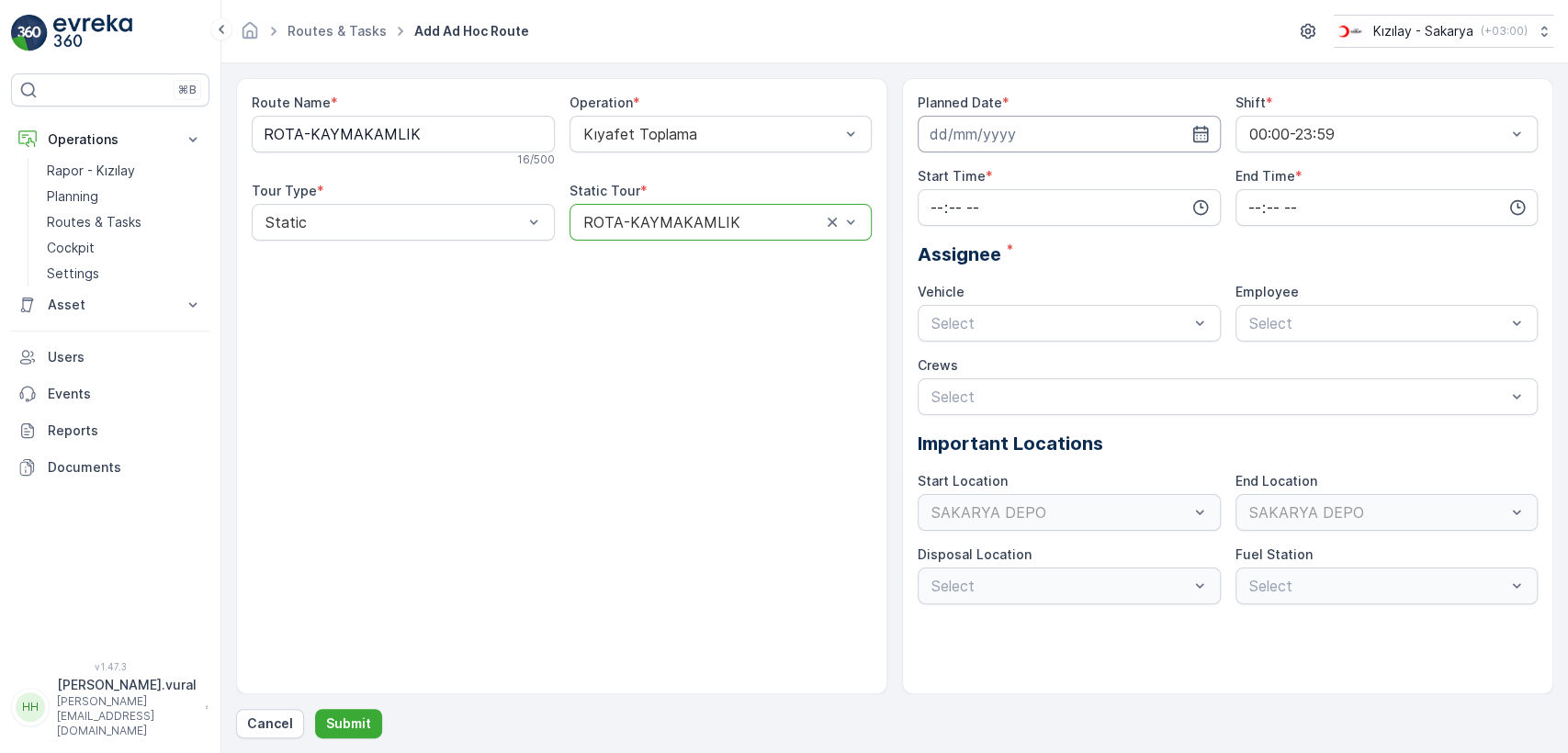
click at [933, 136] on input at bounding box center [1068, 133] width 303 height 37
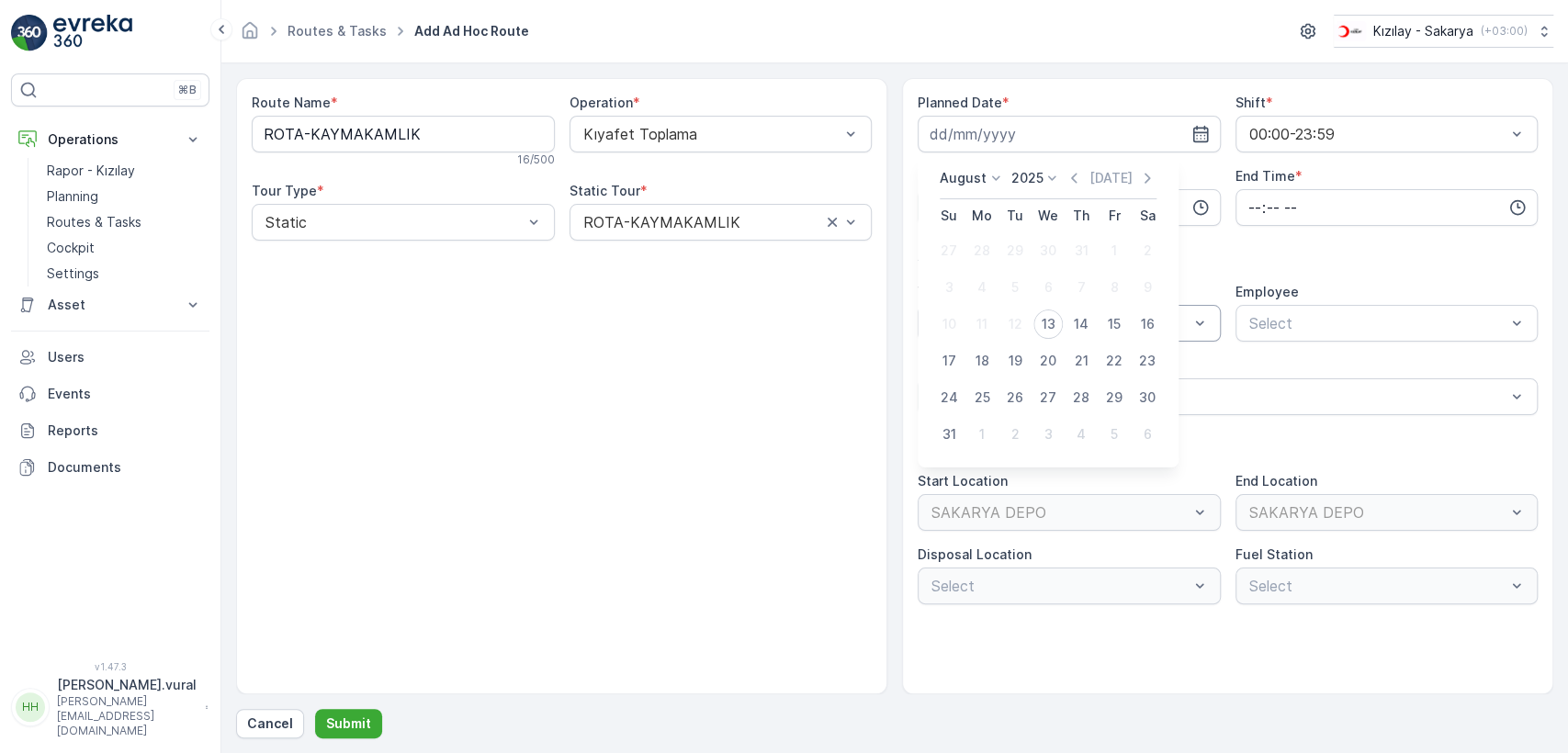
click at [1048, 319] on div "13" at bounding box center [1048, 324] width 29 height 29
type input "[DATE]"
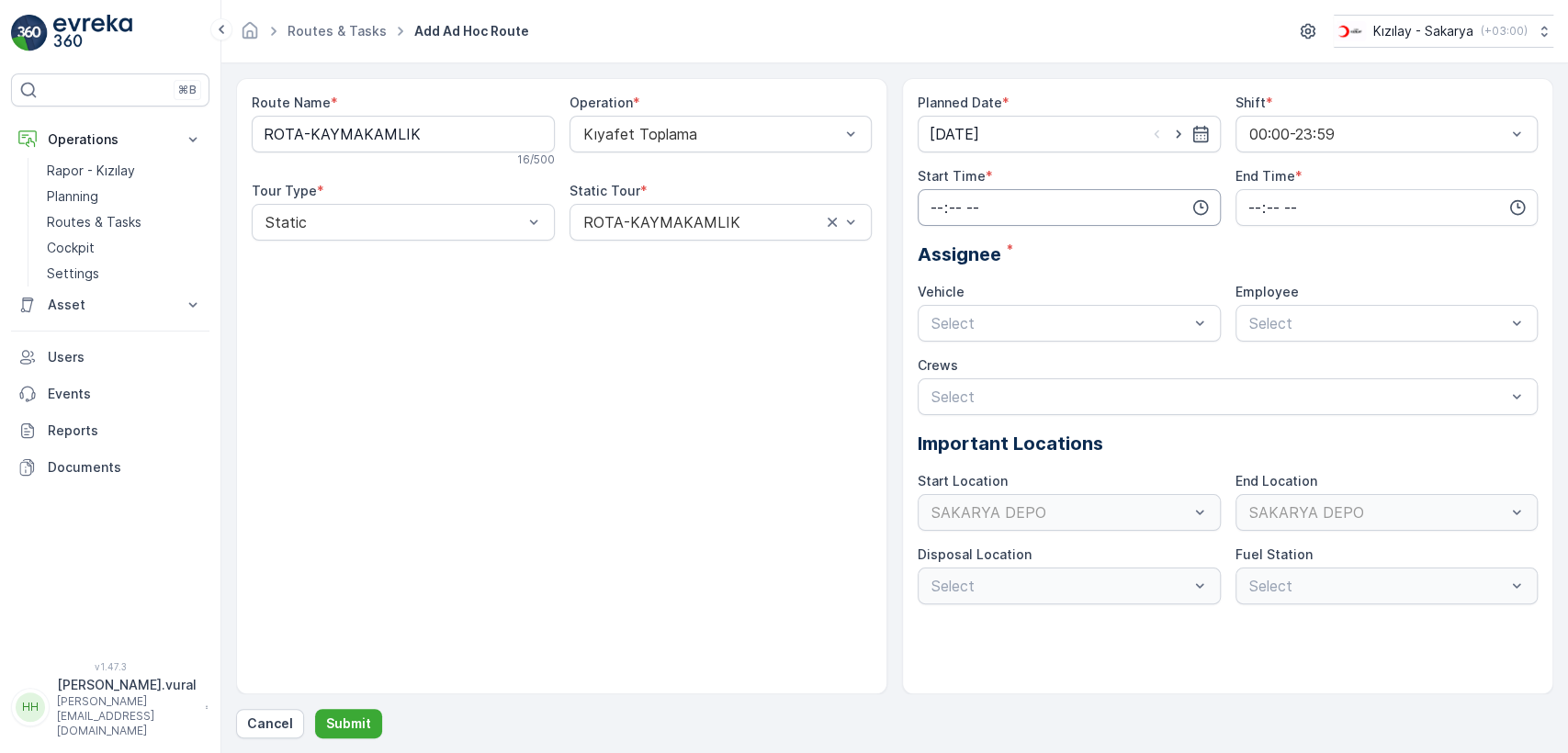
click at [971, 213] on input "time" at bounding box center [1068, 207] width 303 height 37
click at [931, 384] on span "06" at bounding box center [937, 393] width 17 height 19
type input "06:00"
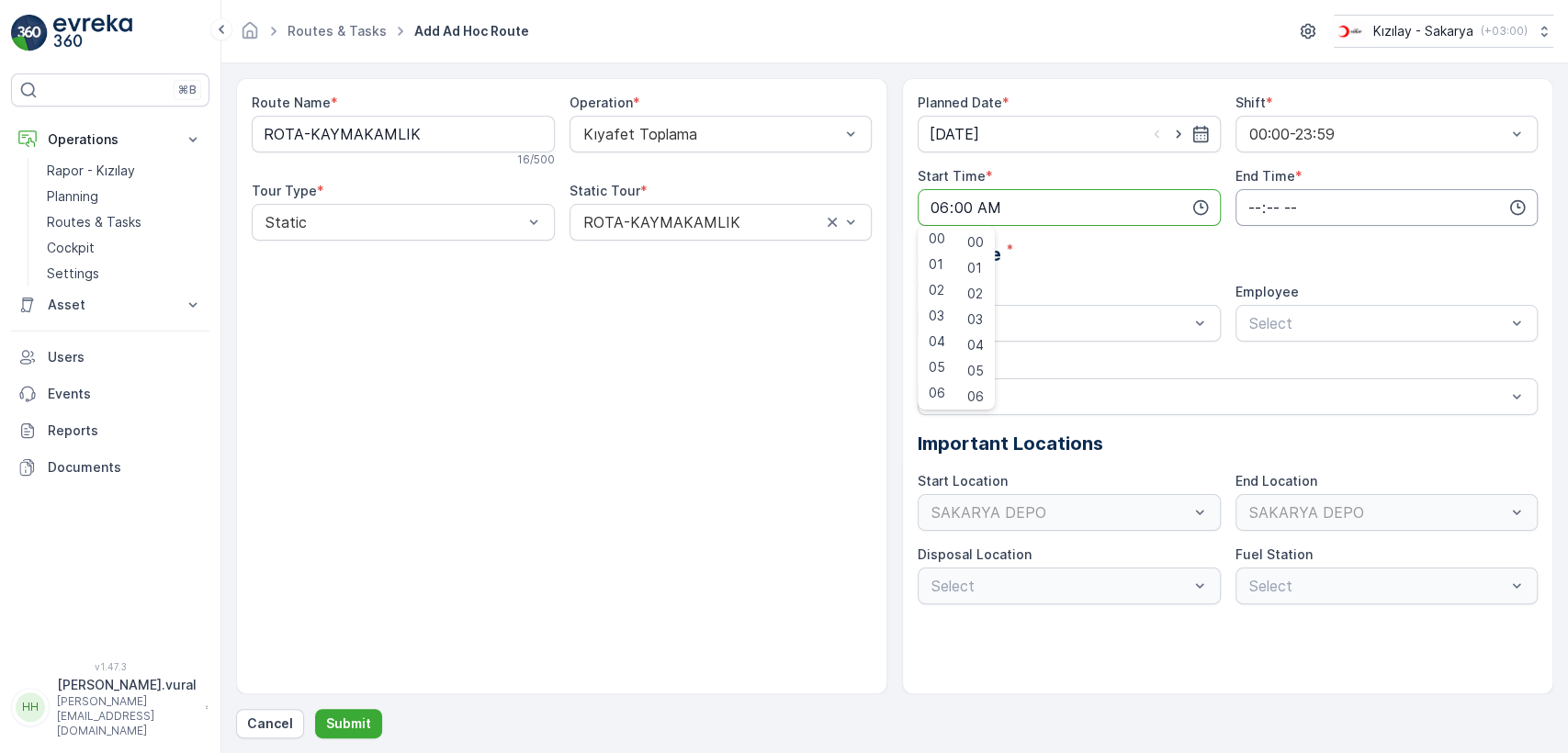
click at [1291, 207] on input "time" at bounding box center [1386, 207] width 303 height 37
drag, startPoint x: 1291, startPoint y: 207, endPoint x: 1342, endPoint y: 208, distance: 51.0
click at [1342, 208] on input "time" at bounding box center [1386, 207] width 303 height 37
click at [1252, 391] on span "23" at bounding box center [1254, 393] width 15 height 19
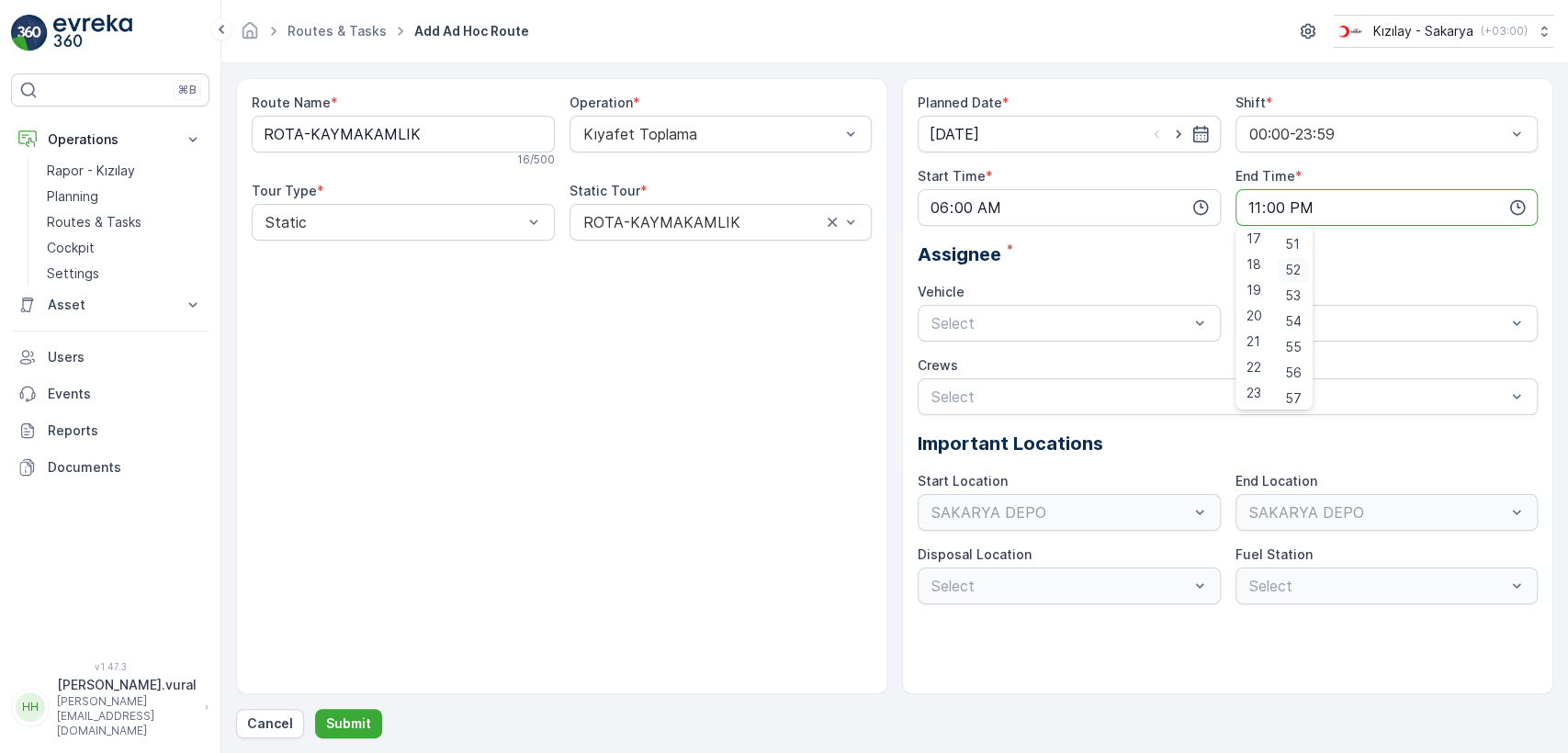
scroll to position [1366, 0]
click at [1298, 386] on span "59" at bounding box center [1293, 393] width 17 height 19
type input "23:59"
click at [1031, 318] on div at bounding box center [1060, 324] width 261 height 17
click at [974, 391] on span "06 ECH 422" at bounding box center [970, 399] width 83 height 17
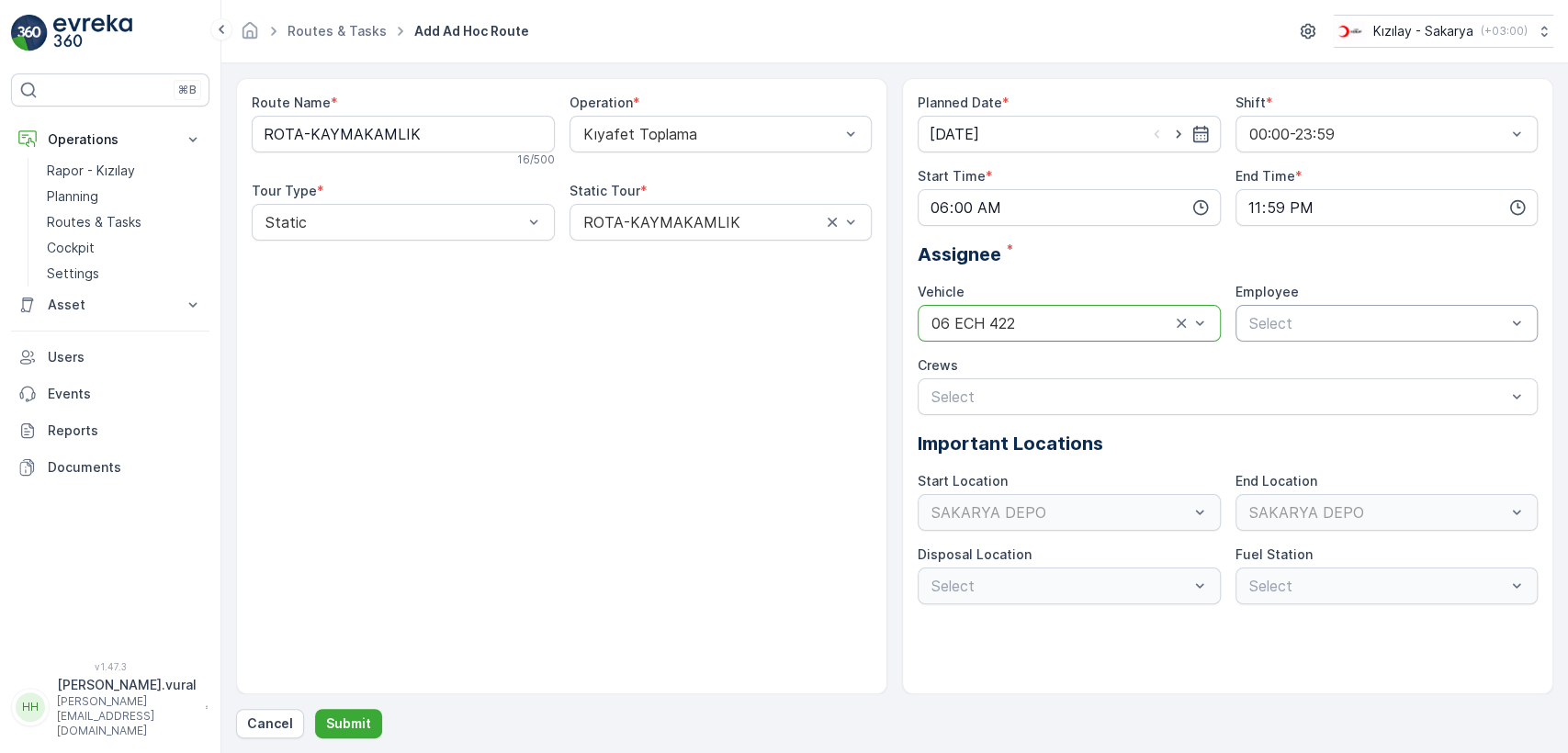
click at [1304, 327] on div at bounding box center [1378, 324] width 261 height 17
click at [1287, 376] on span "06ECH422" at bounding box center [1283, 369] width 74 height 17
click at [335, 713] on button "Submit" at bounding box center [349, 723] width 68 height 29
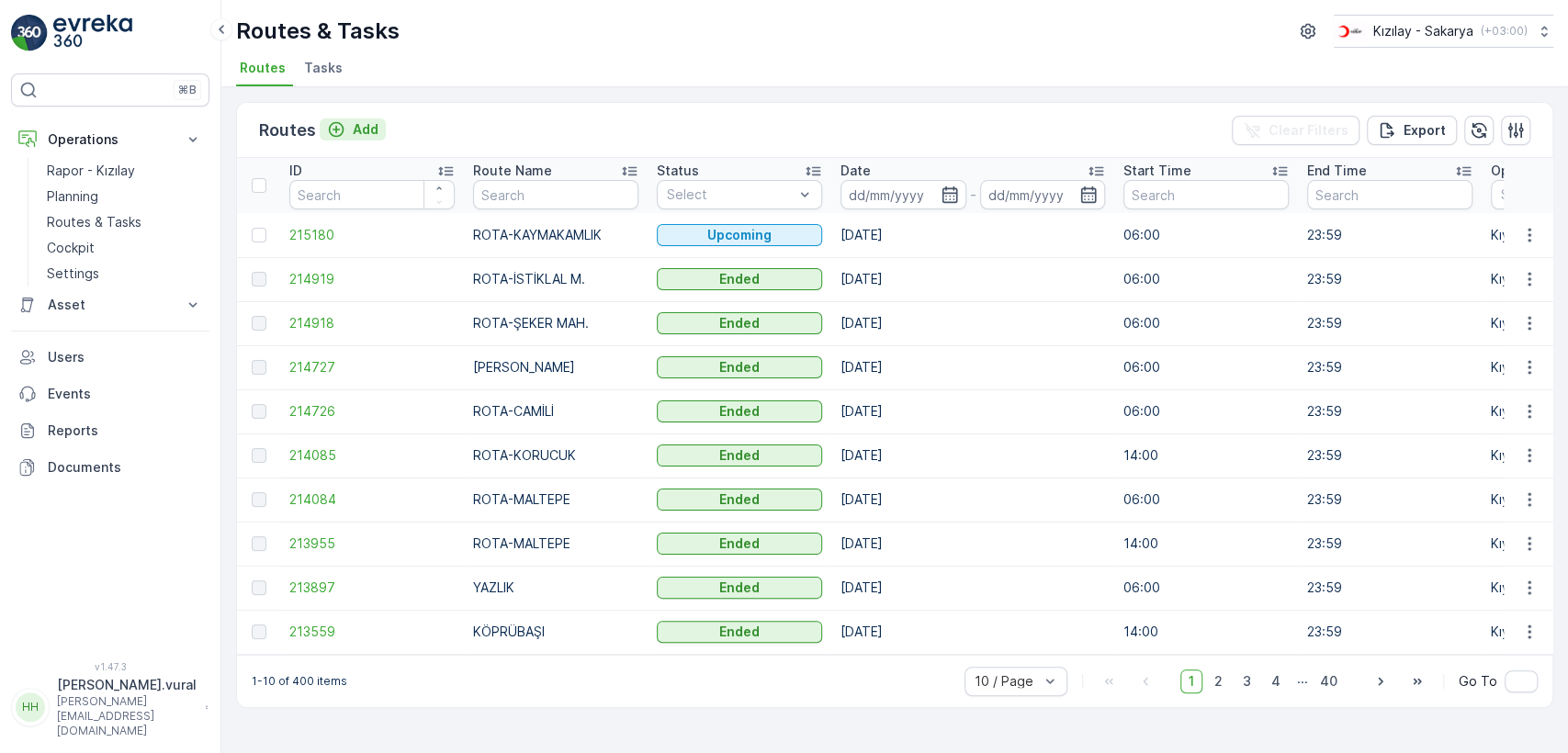
click at [365, 134] on p "Add" at bounding box center [365, 129] width 25 height 19
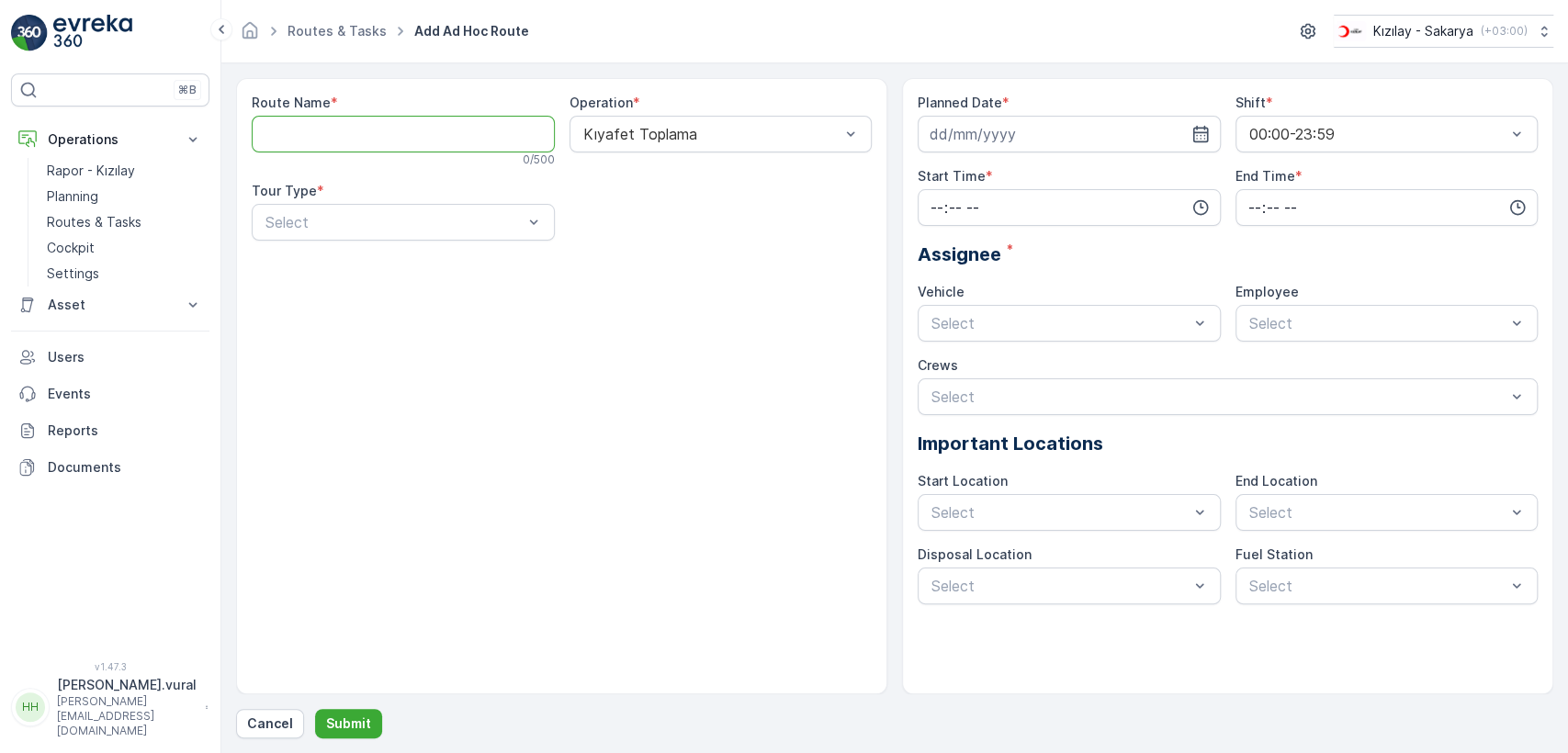
click at [364, 133] on Name "Route Name" at bounding box center [402, 133] width 303 height 37
type Name "ROTA-DAĞDİBİ"
click at [416, 225] on div at bounding box center [394, 222] width 261 height 17
click at [386, 268] on div "Static" at bounding box center [403, 267] width 281 height 17
click at [659, 229] on div at bounding box center [712, 222] width 261 height 17
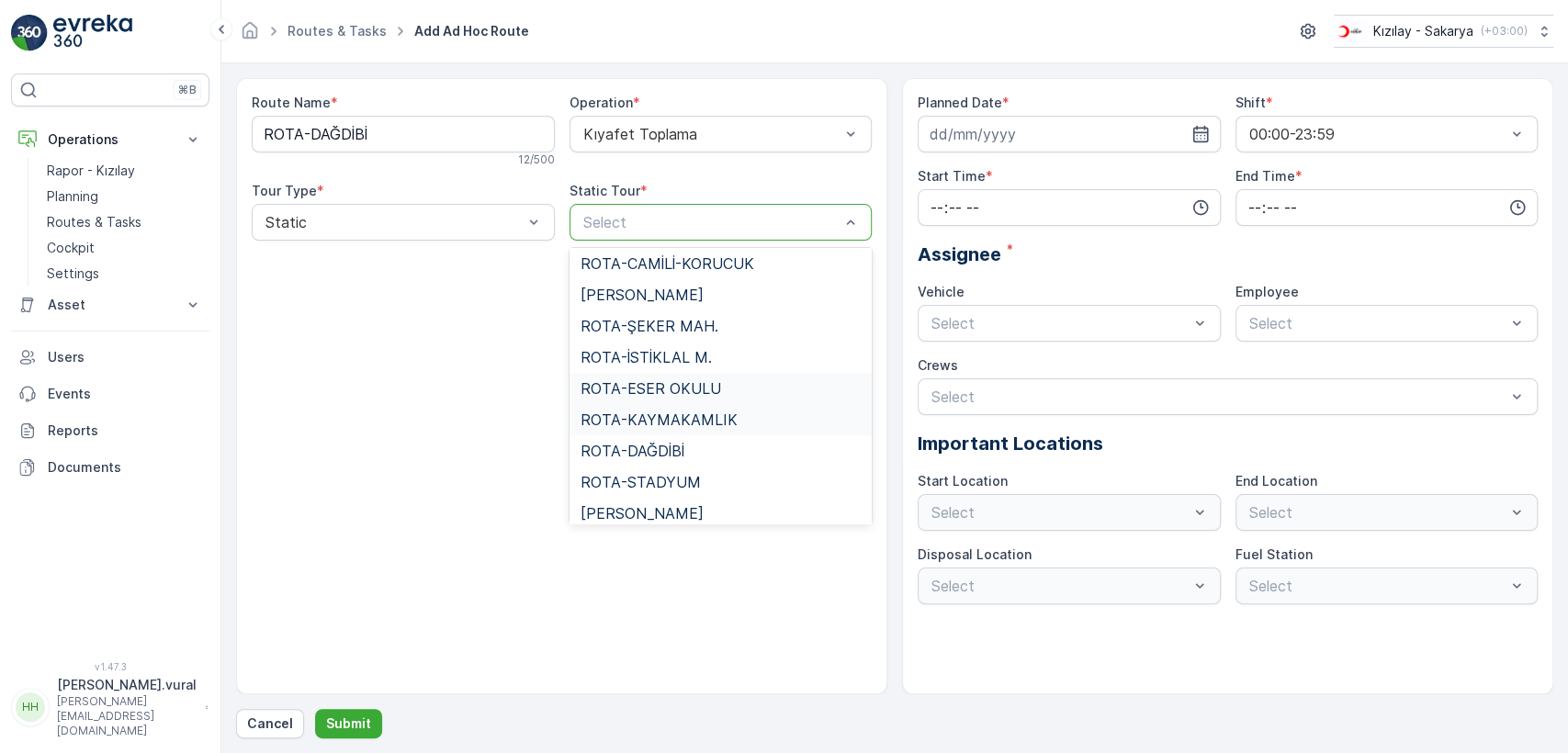
scroll to position [918, 0]
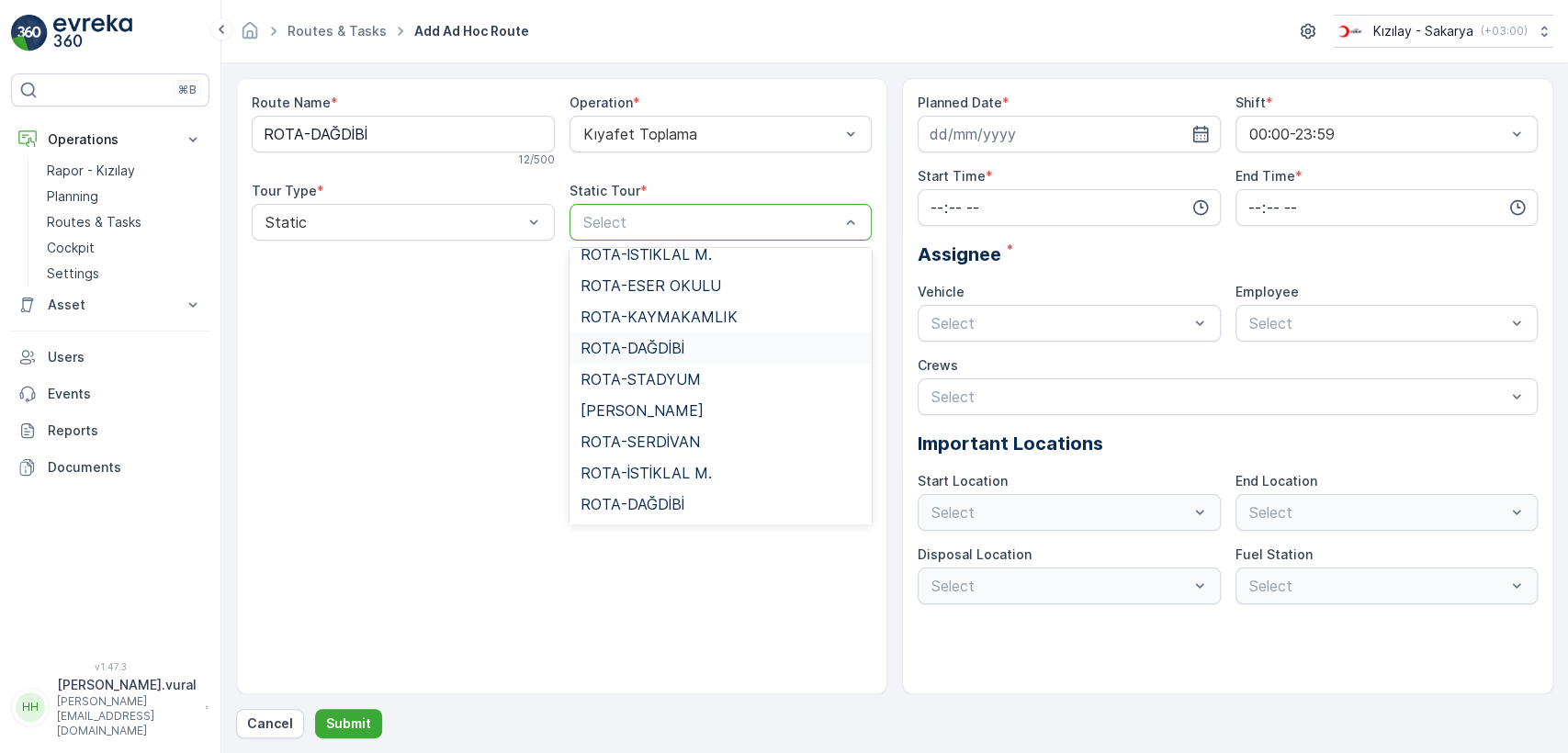
click at [663, 342] on span "ROTA-DAĞDİBİ" at bounding box center [632, 348] width 104 height 17
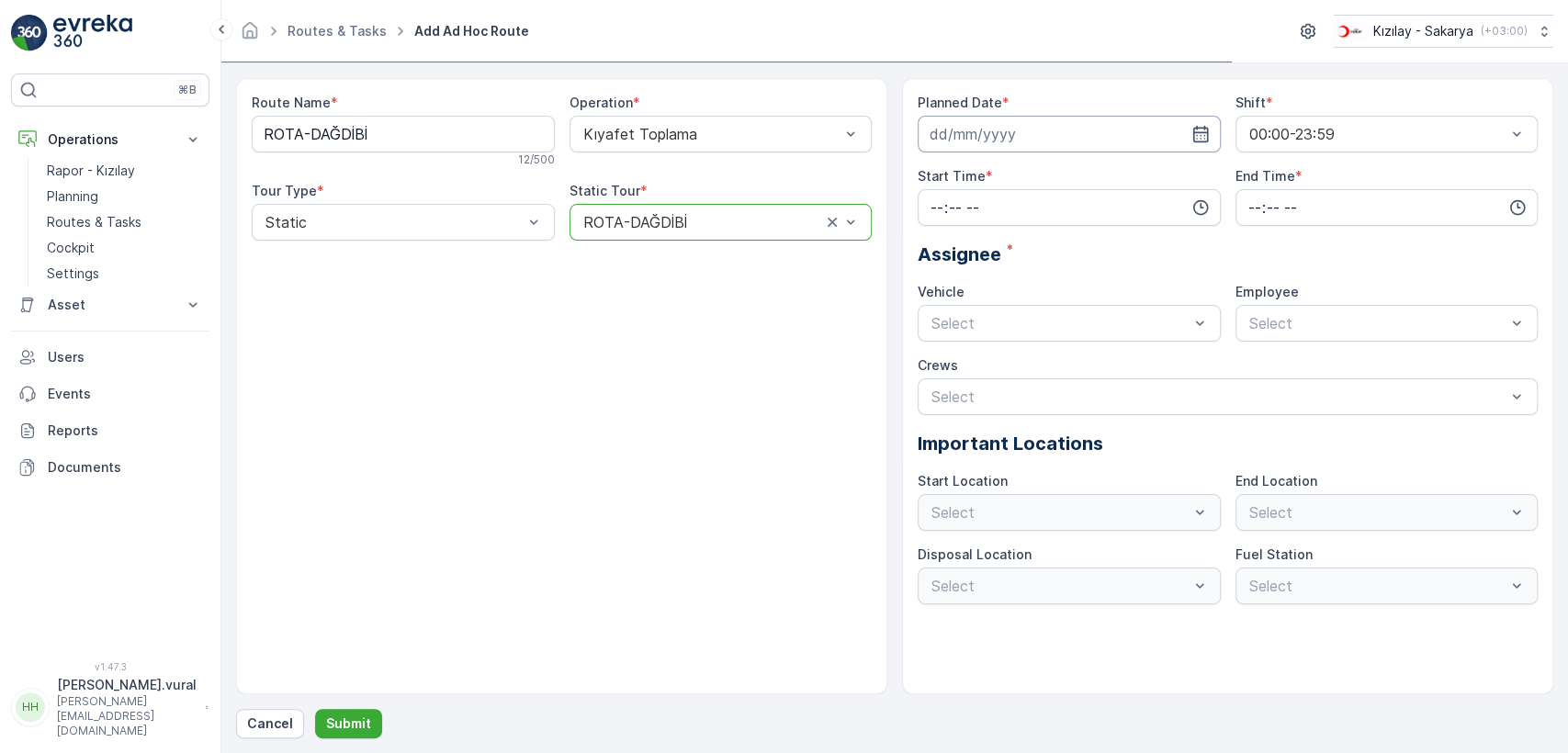
click at [1006, 119] on input at bounding box center [1068, 133] width 303 height 37
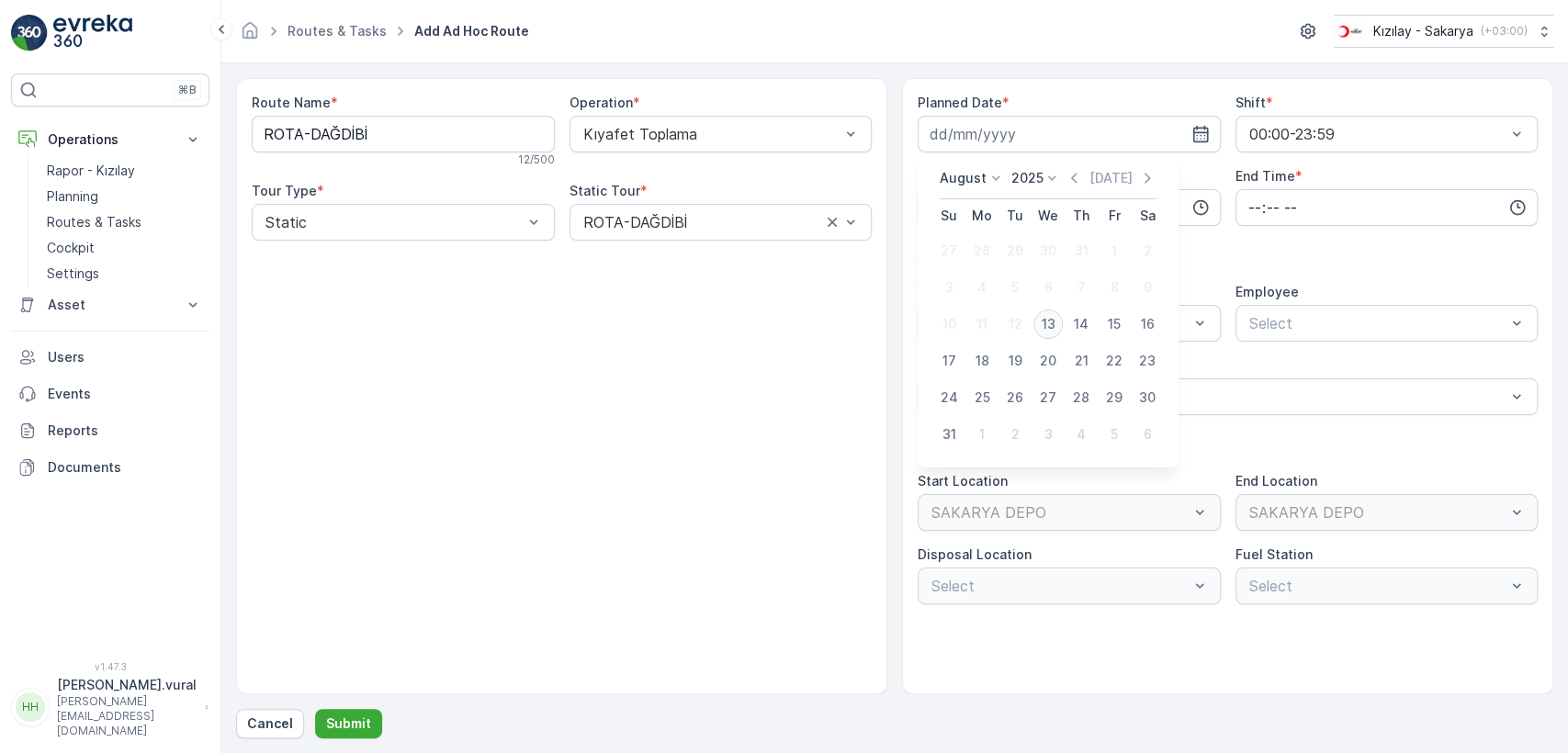
click at [1037, 325] on div "13" at bounding box center [1048, 324] width 29 height 29
type input "[DATE]"
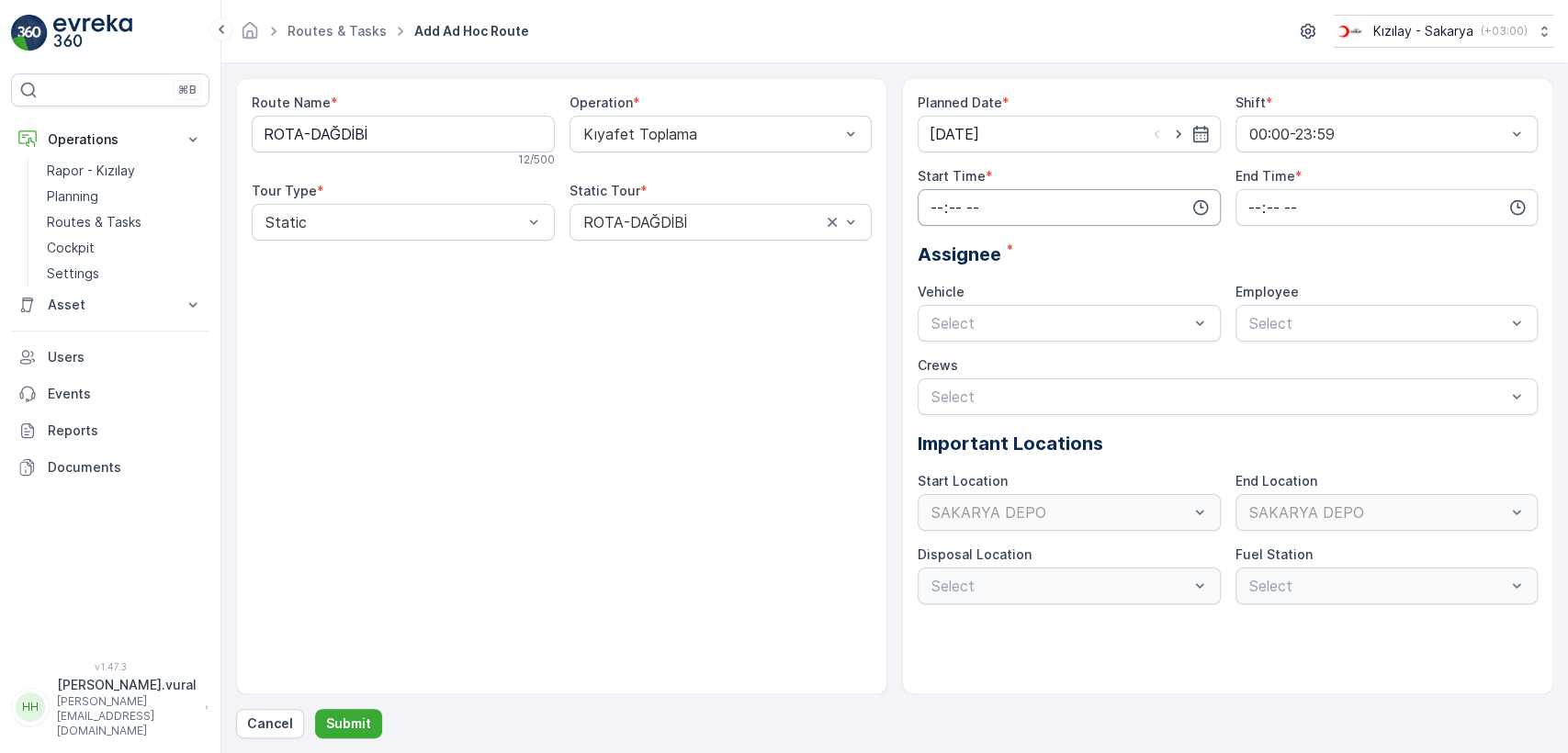
click at [1001, 202] on input "time" at bounding box center [1068, 207] width 303 height 37
click at [939, 292] on span "14" at bounding box center [936, 293] width 15 height 19
type input "14:00"
click at [1266, 193] on input "time" at bounding box center [1386, 207] width 303 height 37
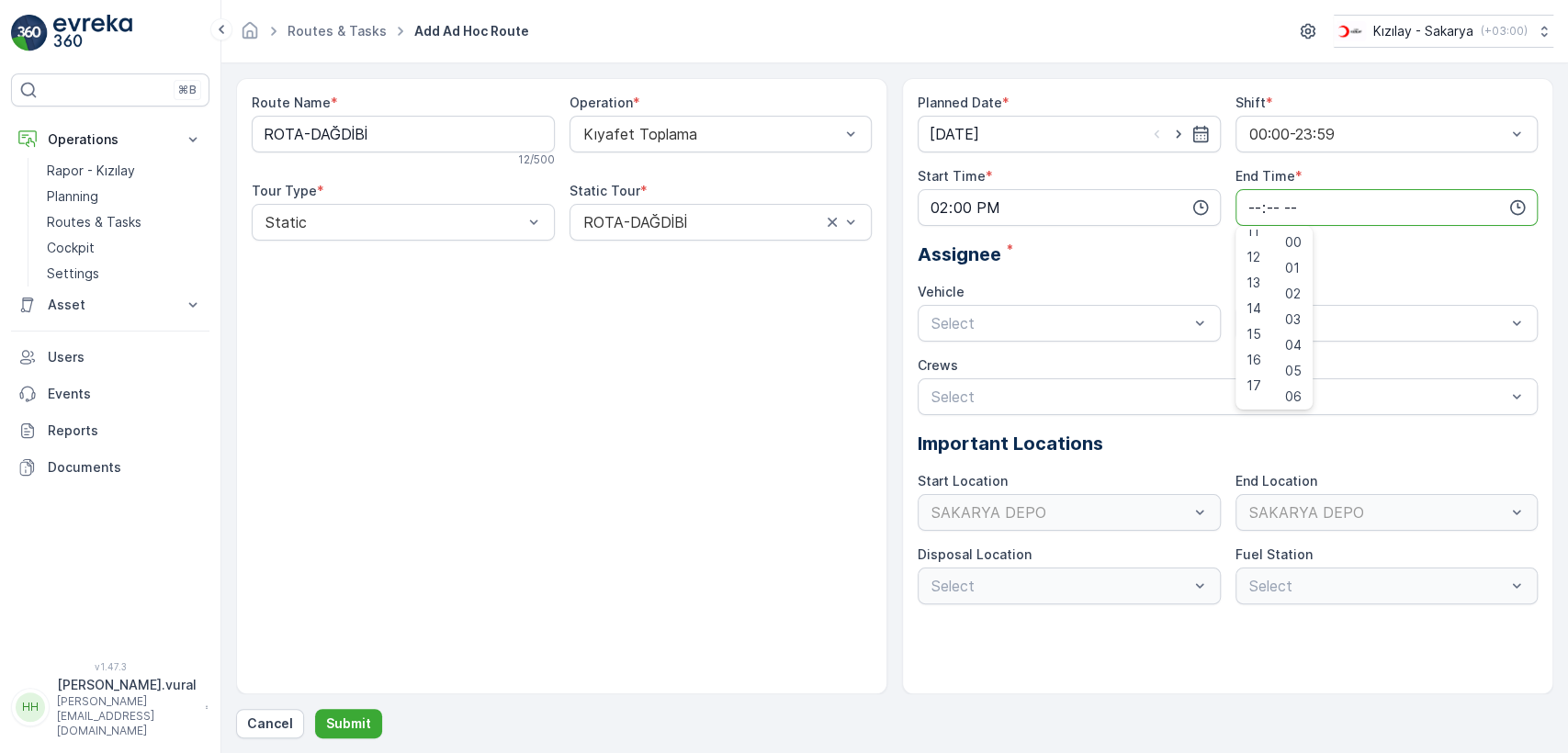
scroll to position [441, 0]
click at [1253, 384] on span "23" at bounding box center [1254, 393] width 15 height 19
click at [1302, 390] on span "59" at bounding box center [1293, 393] width 17 height 19
type input "23:59"
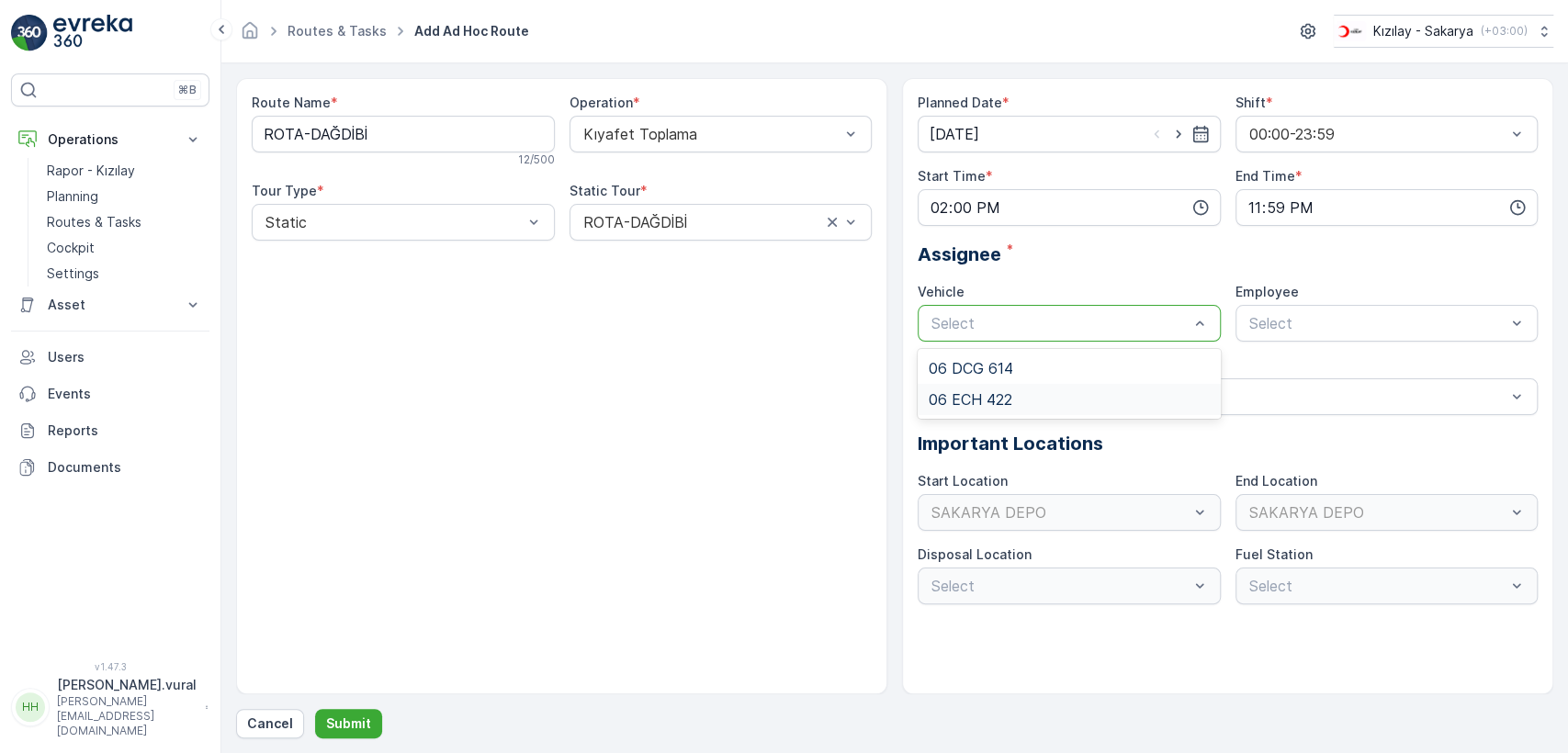
click at [978, 391] on span "06 ECH 422" at bounding box center [970, 399] width 83 height 17
click at [1311, 330] on div at bounding box center [1378, 324] width 261 height 17
click at [1283, 357] on div "06ECH422" at bounding box center [1386, 368] width 303 height 31
click at [335, 718] on p "Submit" at bounding box center [349, 724] width 45 height 19
